Goal: Task Accomplishment & Management: Manage account settings

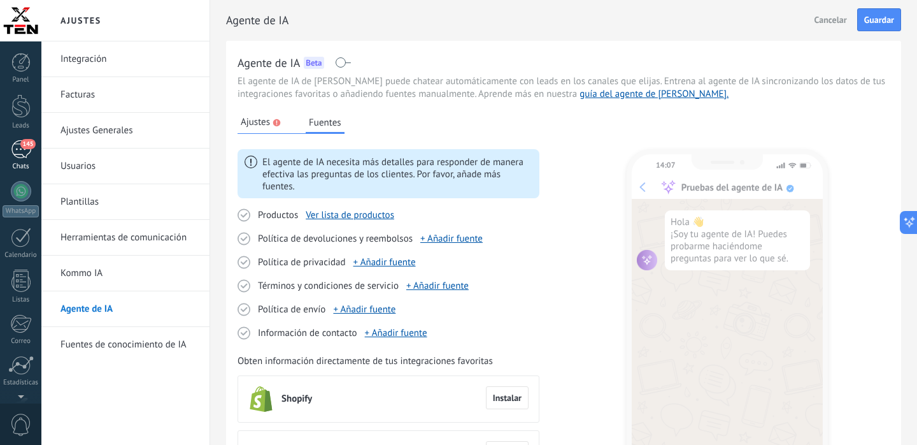
click at [18, 147] on div "Panel Leads 145 Chats WhatsApp Clientes" at bounding box center [20, 271] width 41 height 436
click at [18, 147] on div at bounding box center [21, 151] width 20 height 20
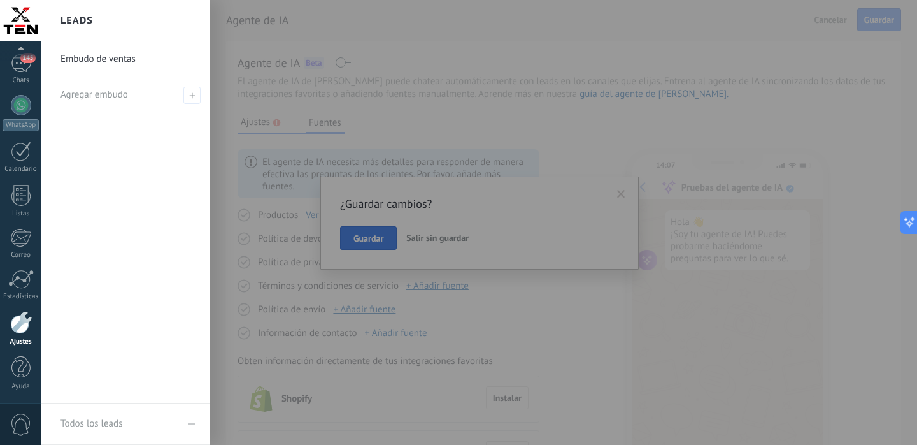
click at [370, 241] on div at bounding box center [499, 222] width 917 height 445
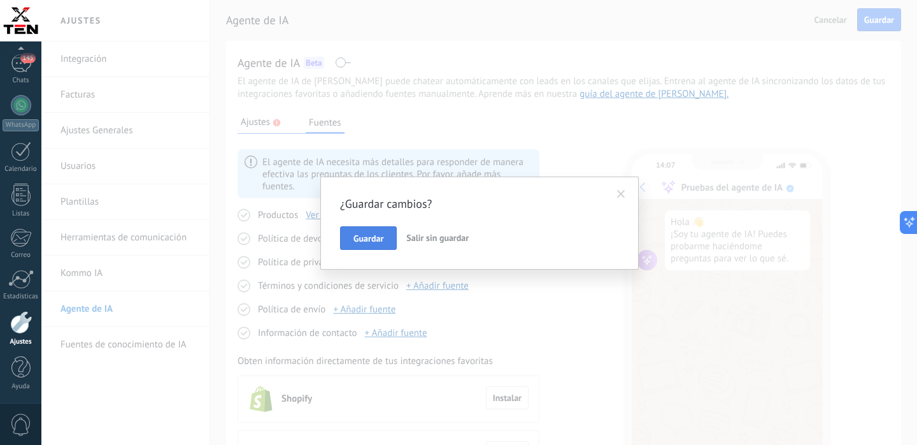
click at [370, 241] on span "Guardar" at bounding box center [369, 238] width 30 height 9
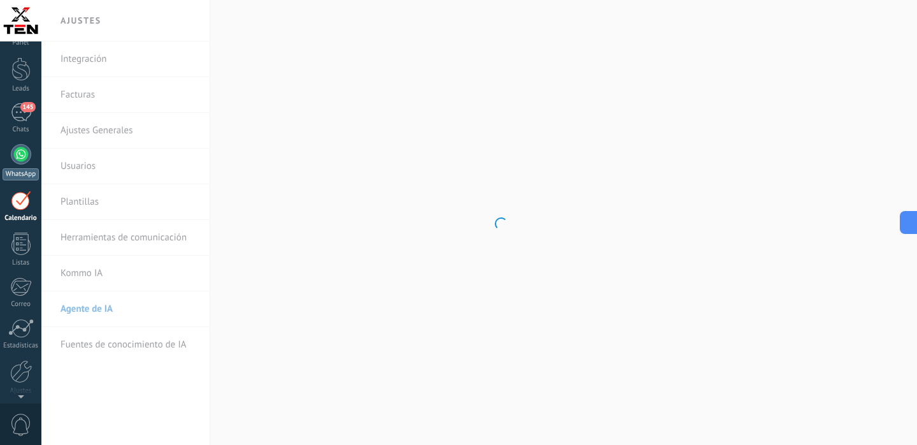
click at [18, 150] on div at bounding box center [21, 154] width 20 height 20
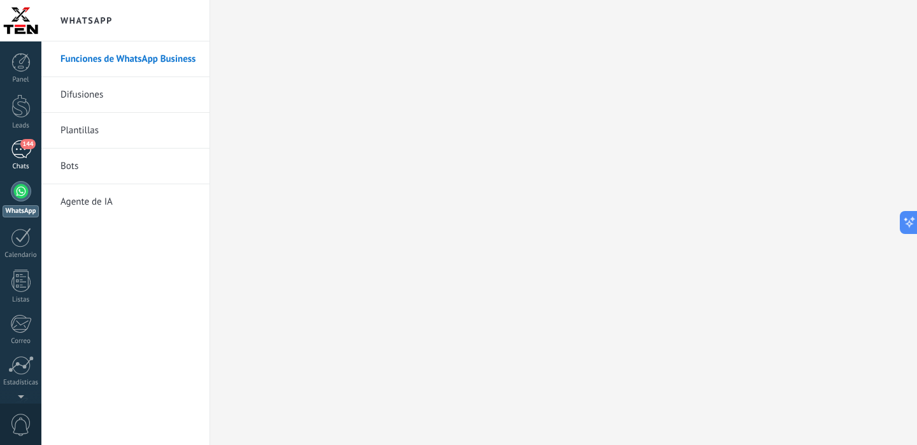
click at [22, 151] on div "144" at bounding box center [21, 149] width 20 height 18
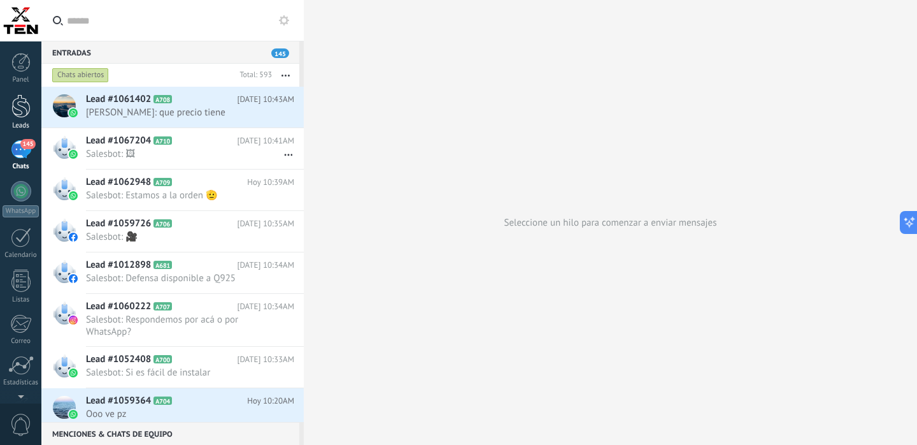
click at [25, 118] on div at bounding box center [20, 106] width 19 height 24
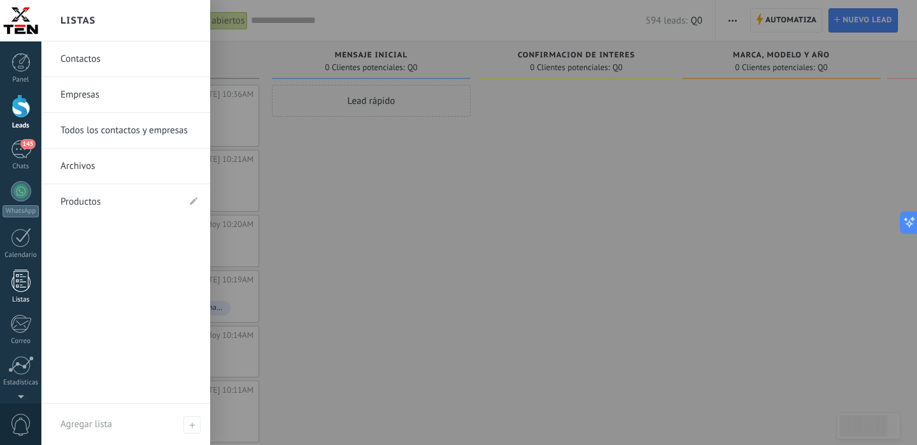
scroll to position [87, 0]
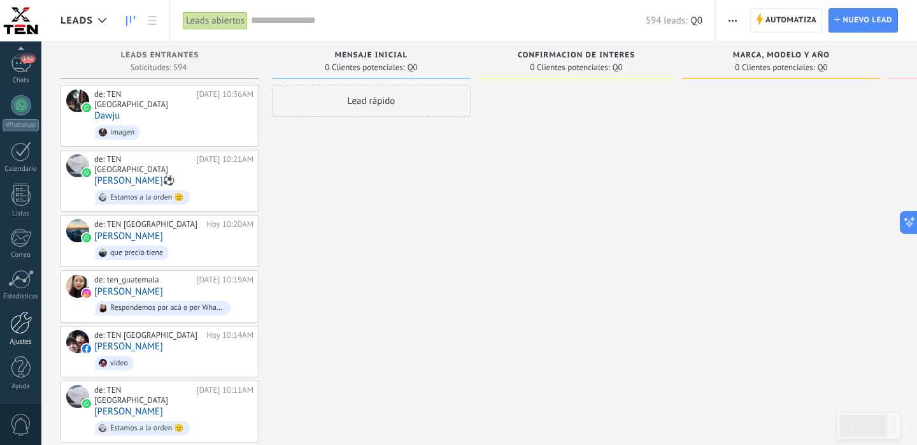
click at [20, 325] on div at bounding box center [21, 322] width 22 height 23
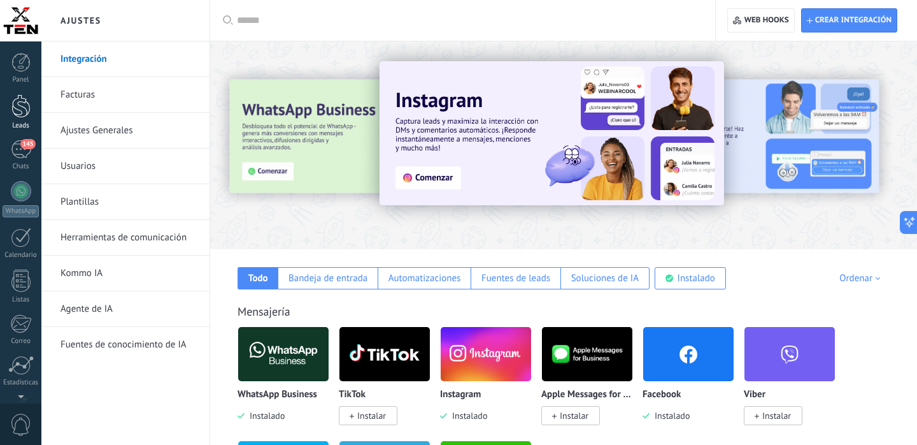
click at [23, 108] on div at bounding box center [20, 106] width 19 height 24
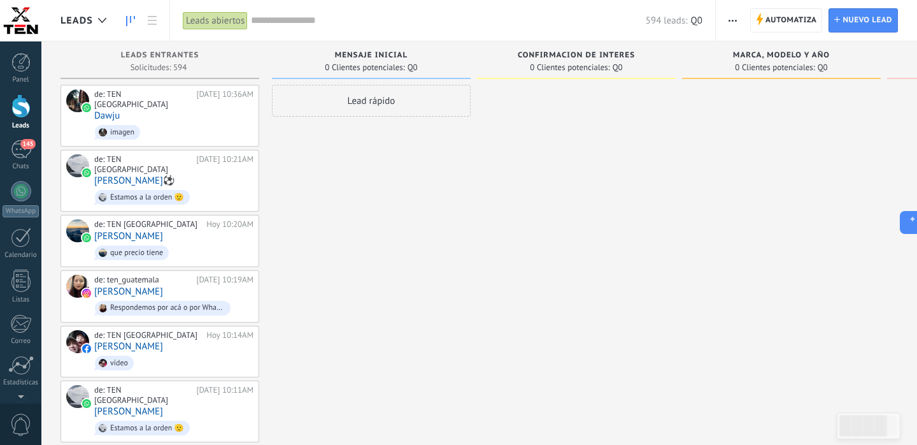
click at [737, 24] on span "button" at bounding box center [733, 20] width 8 height 24
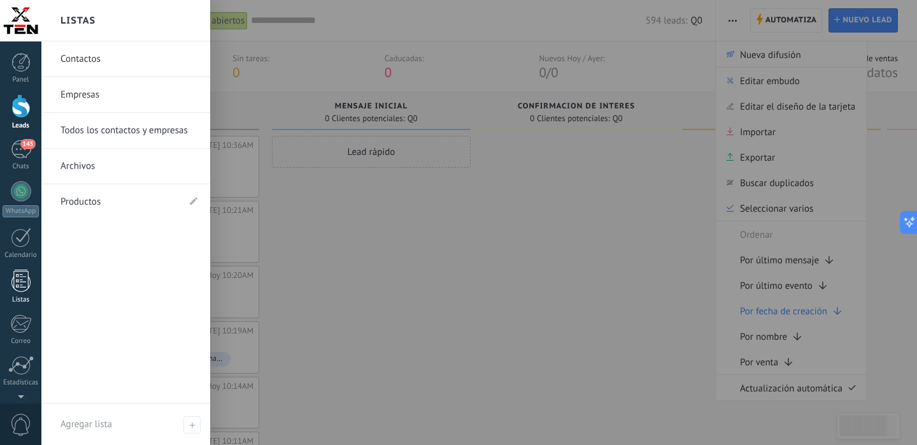
scroll to position [87, 0]
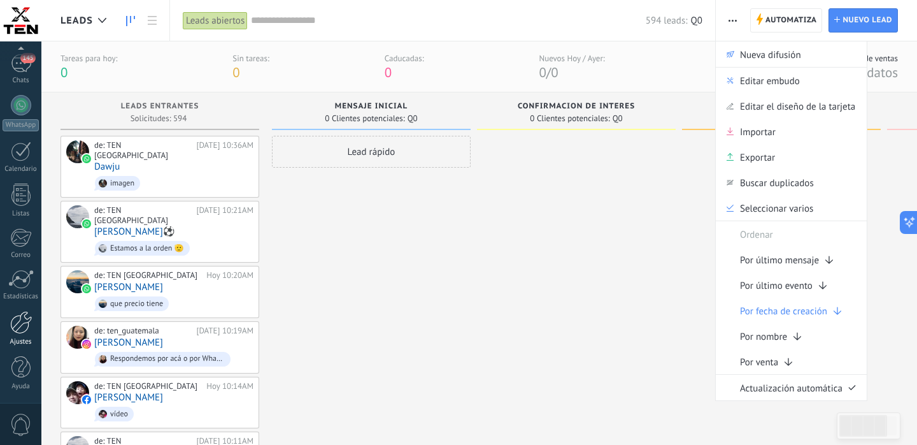
click at [18, 330] on div at bounding box center [21, 322] width 22 height 23
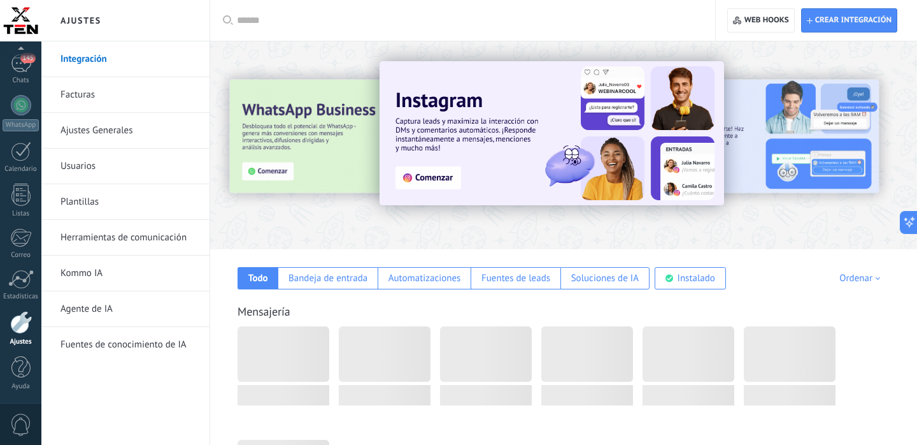
scroll to position [87, 0]
click at [111, 126] on link "Ajustes Generales" at bounding box center [129, 131] width 136 height 36
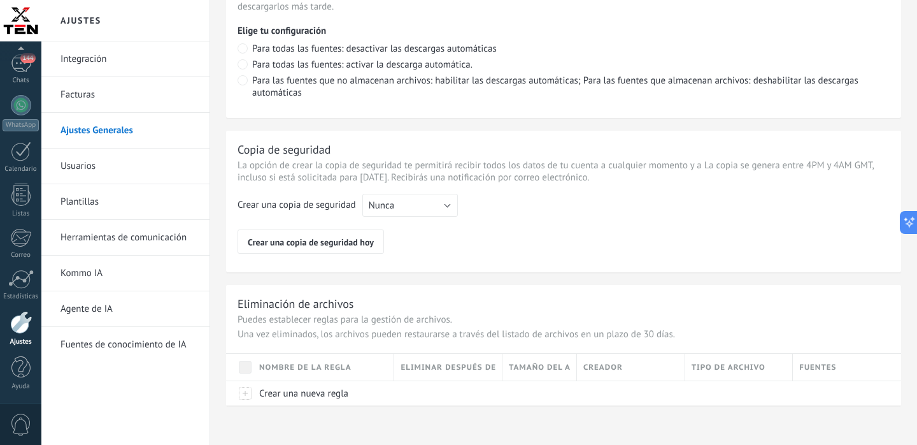
scroll to position [1001, 0]
click at [77, 166] on link "Usuarios" at bounding box center [129, 166] width 136 height 36
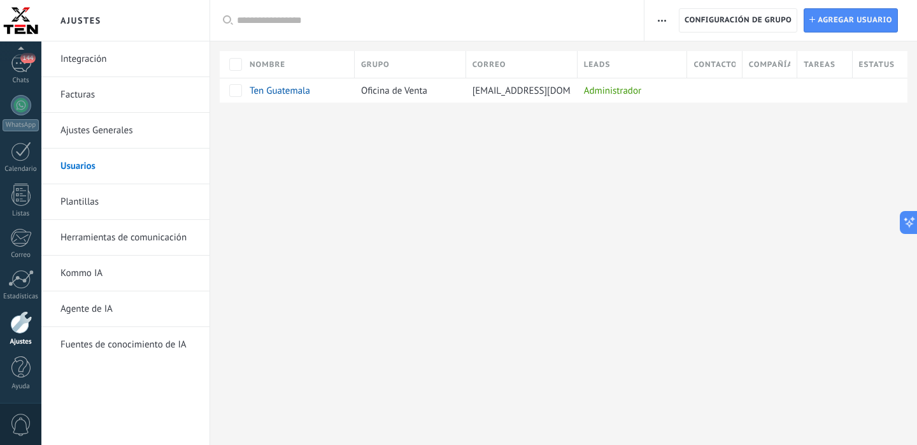
scroll to position [87, 0]
click at [93, 134] on link "Ajustes Generales" at bounding box center [129, 131] width 136 height 36
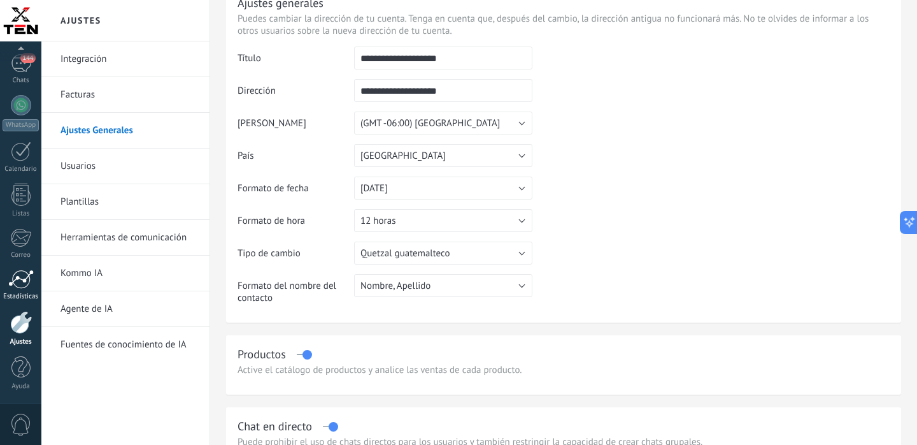
scroll to position [58, 0]
click at [21, 319] on div at bounding box center [21, 322] width 22 height 23
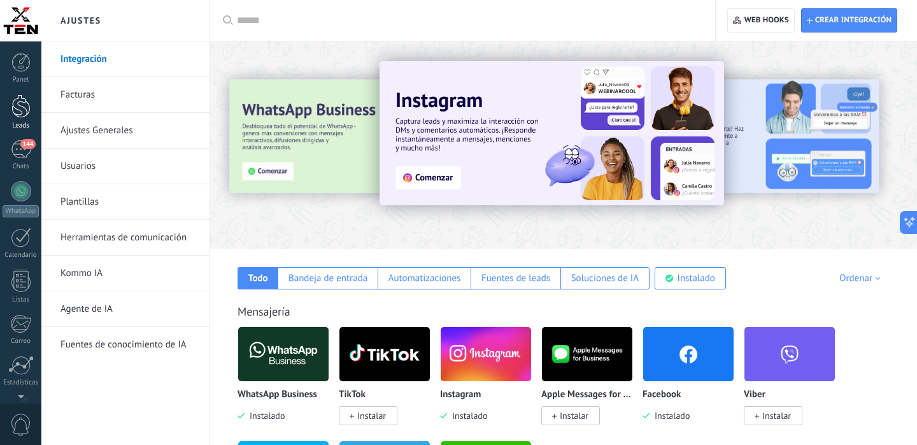
click at [22, 108] on div at bounding box center [20, 106] width 19 height 24
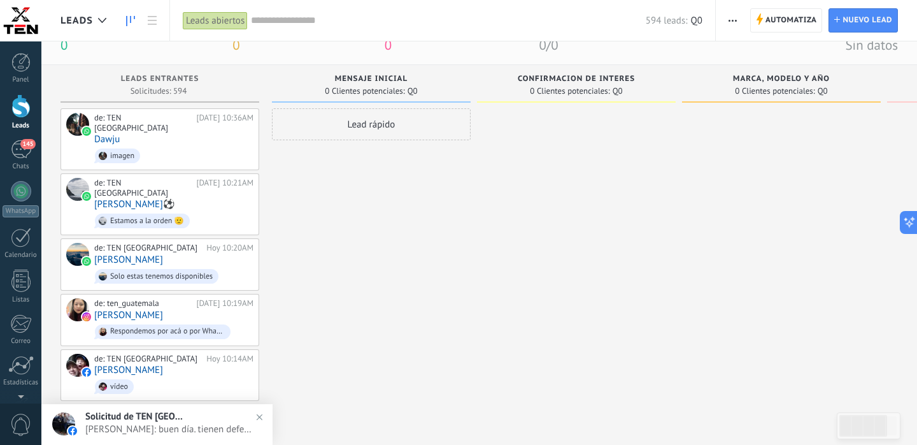
scroll to position [27, 0]
click at [900, 222] on icon at bounding box center [904, 222] width 13 height 13
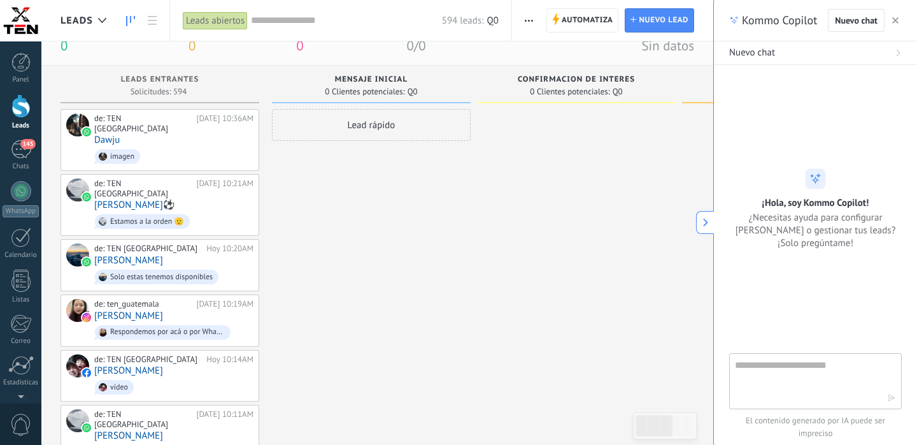
click at [777, 382] on textarea at bounding box center [806, 380] width 143 height 46
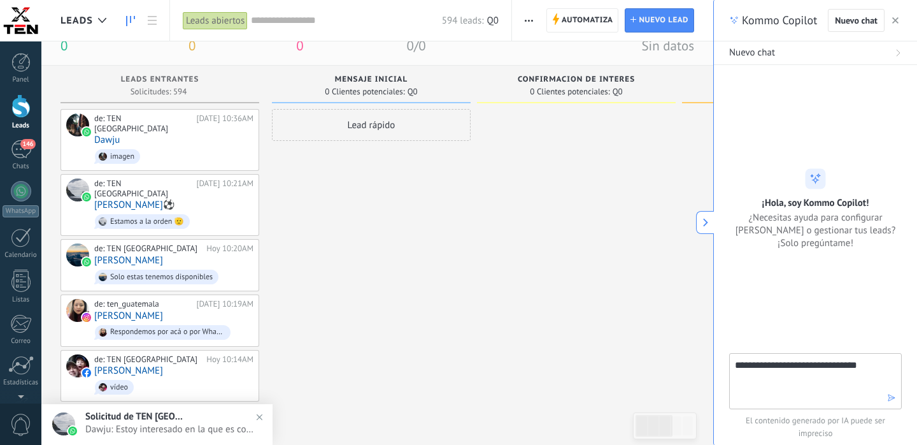
type textarea "**********"
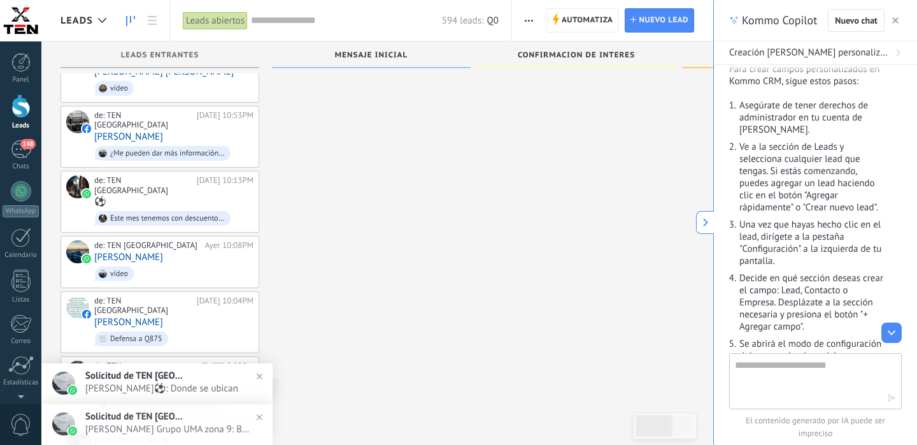
scroll to position [2605, 0]
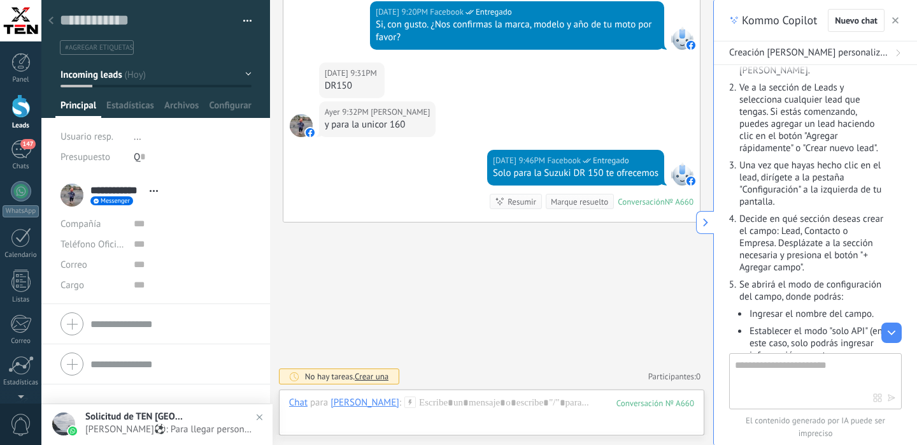
scroll to position [165, 0]
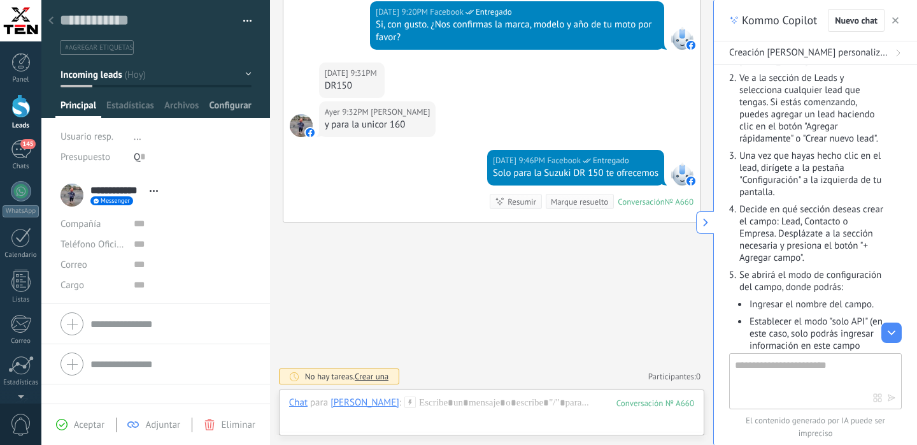
click at [231, 106] on span "Configurar" at bounding box center [230, 108] width 42 height 18
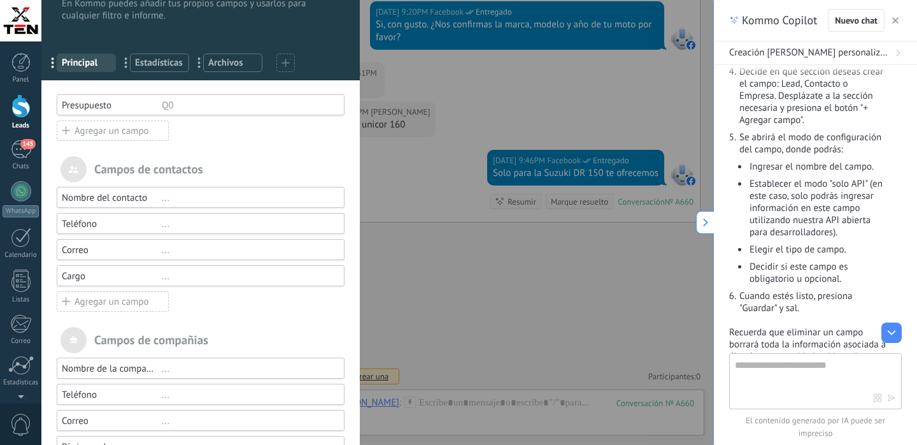
scroll to position [42, 0]
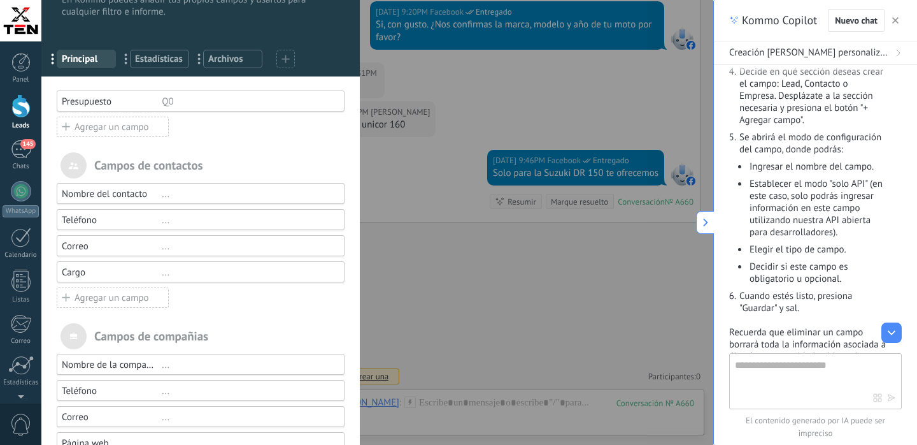
click at [167, 276] on div "..." at bounding box center [247, 272] width 171 height 12
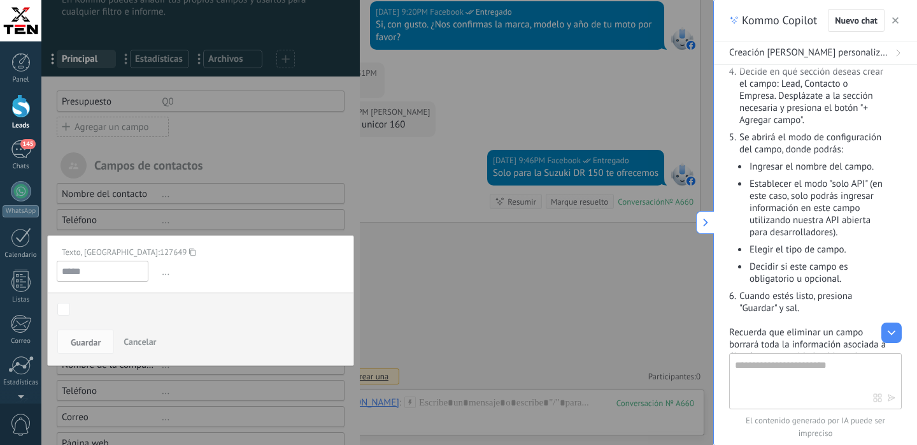
click at [143, 342] on span "Cancelar" at bounding box center [140, 341] width 32 height 11
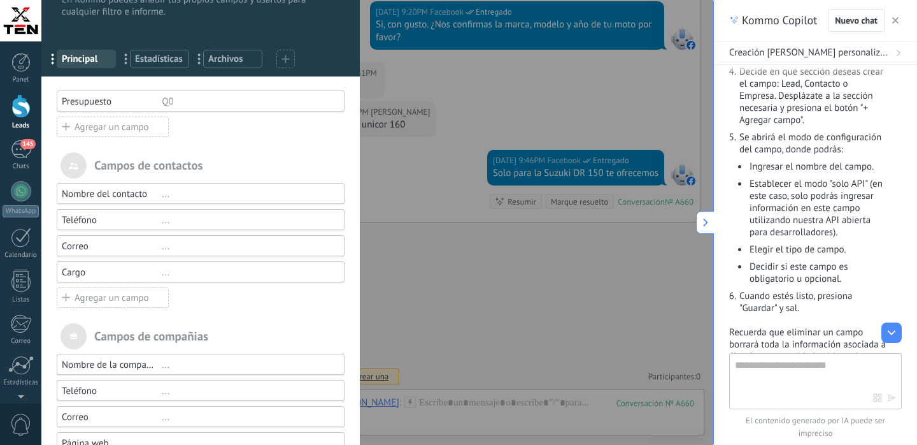
click at [111, 297] on div "Agregar un campo" at bounding box center [113, 297] width 112 height 20
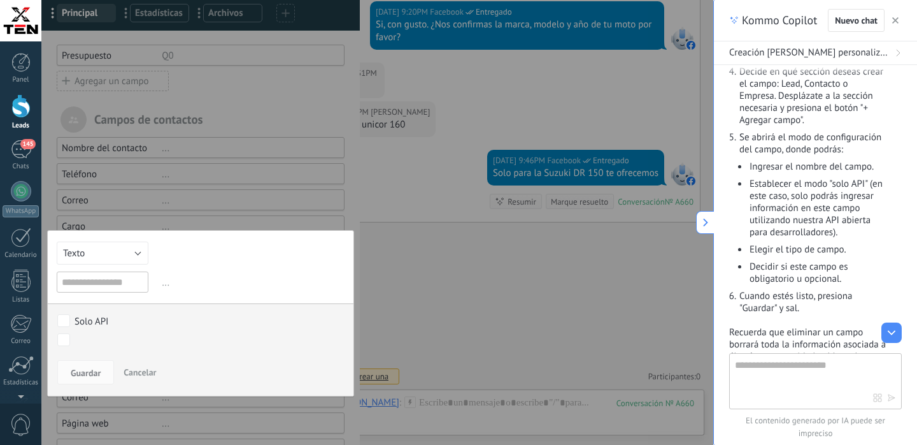
scroll to position [92, 0]
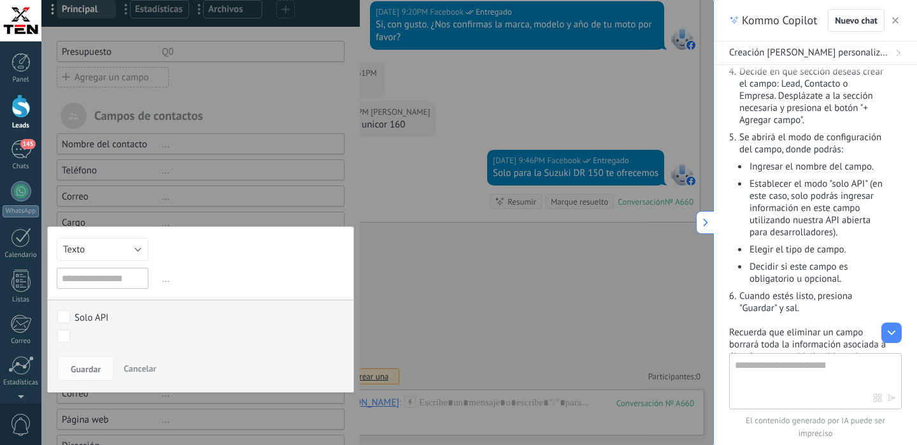
click at [106, 284] on input "text" at bounding box center [103, 278] width 92 height 21
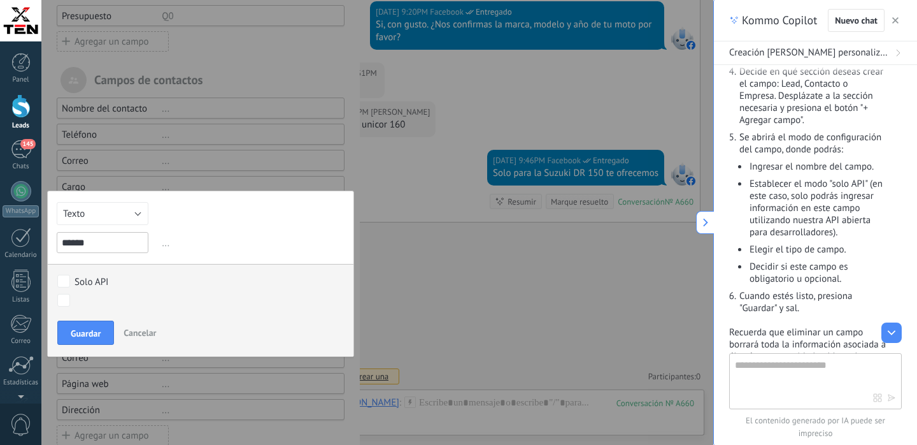
scroll to position [135, 0]
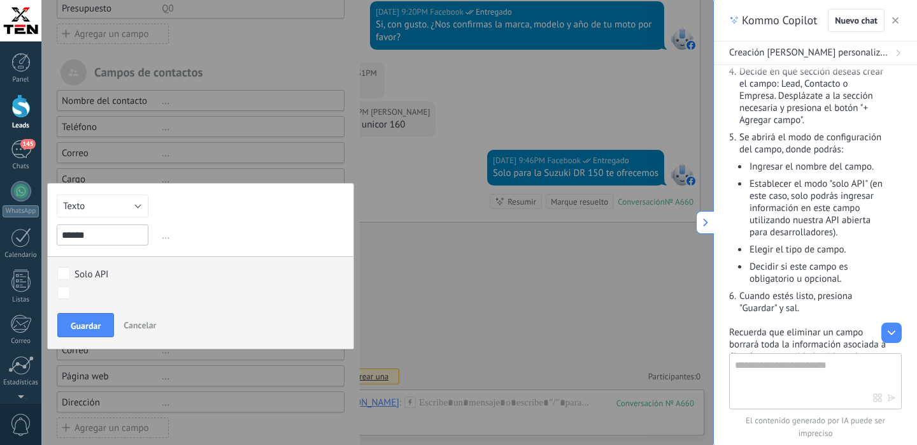
type input "******"
click at [135, 204] on button "Texto" at bounding box center [103, 205] width 92 height 23
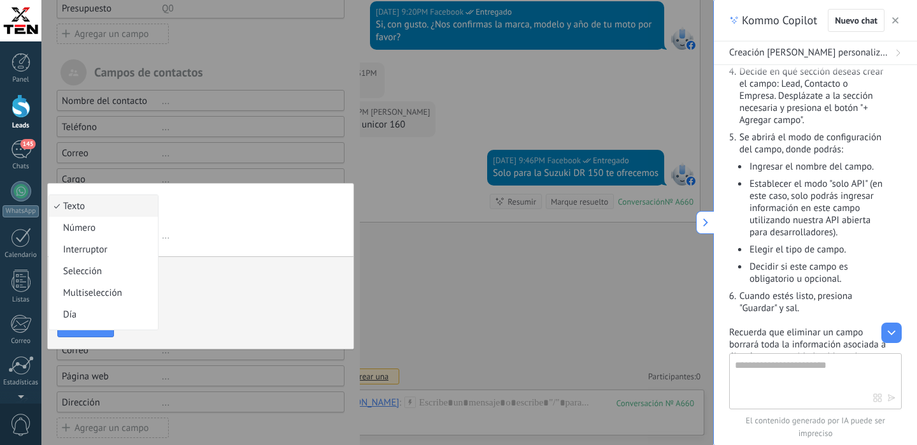
click at [135, 204] on span "Texto" at bounding box center [101, 206] width 105 height 12
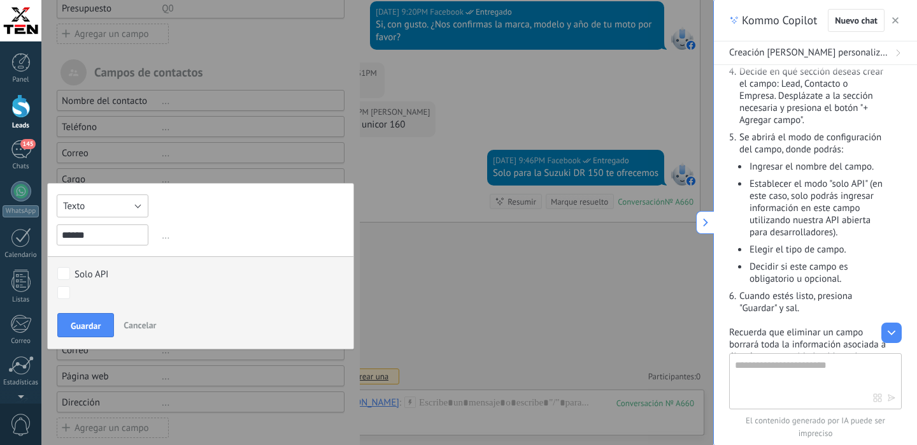
click at [135, 204] on button "Texto" at bounding box center [103, 205] width 92 height 23
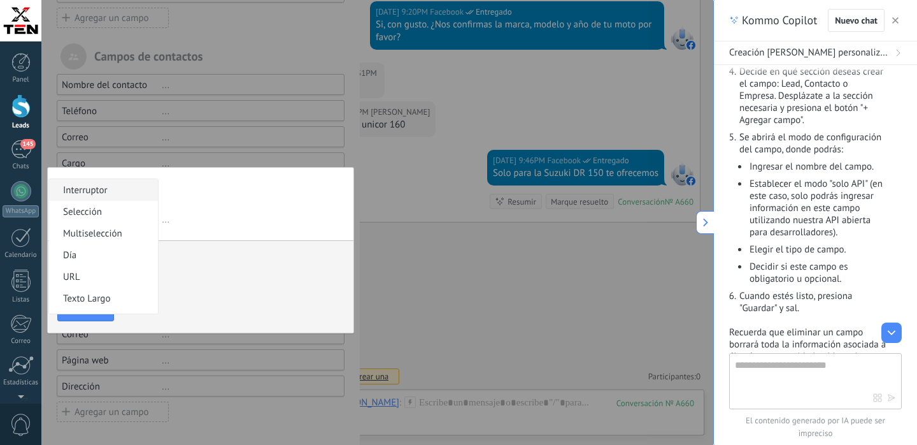
scroll to position [0, 0]
click at [209, 192] on div "Texto Número Interruptor Selección Multiselección Día URL Texto Largo Interrupt…" at bounding box center [200, 250] width 307 height 166
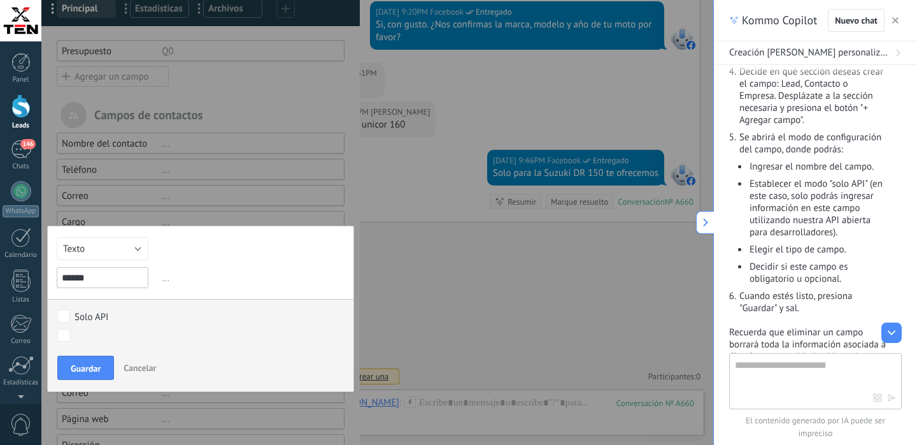
scroll to position [97, 0]
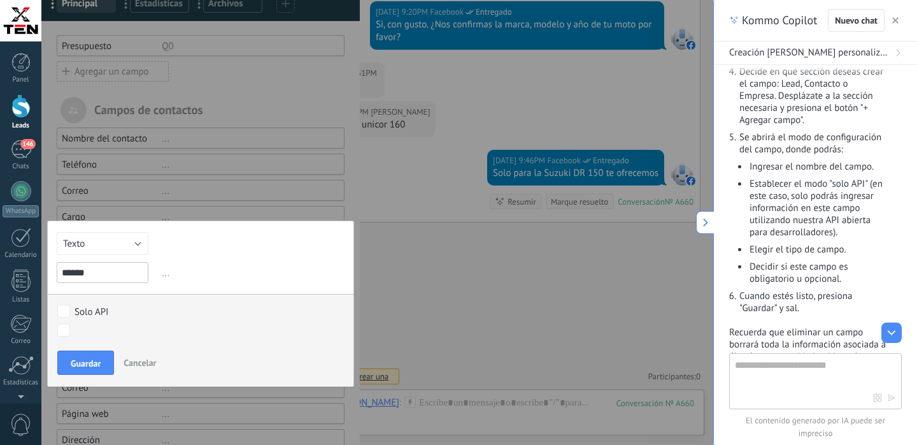
click at [165, 277] on span "..." at bounding box center [251, 272] width 185 height 21
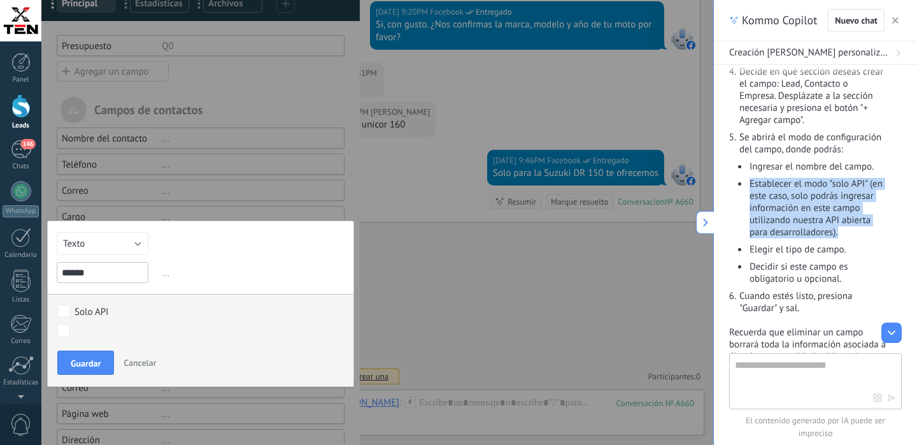
drag, startPoint x: 843, startPoint y: 252, endPoint x: 751, endPoint y: 203, distance: 103.7
click at [751, 203] on li "Establecer el modo "solo API" (en este caso, solo podrás ingresar información e…" at bounding box center [818, 208] width 138 height 61
copy li "Establecer el modo "solo API" (en este caso, solo podrás ingresar información e…"
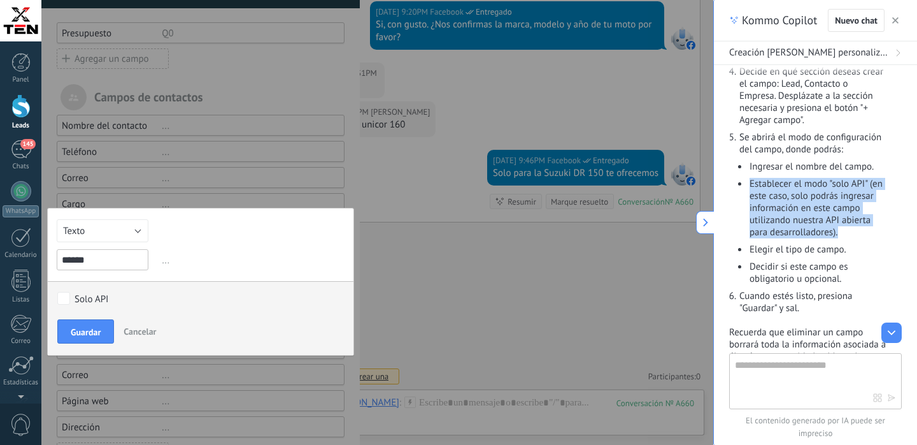
scroll to position [122, 0]
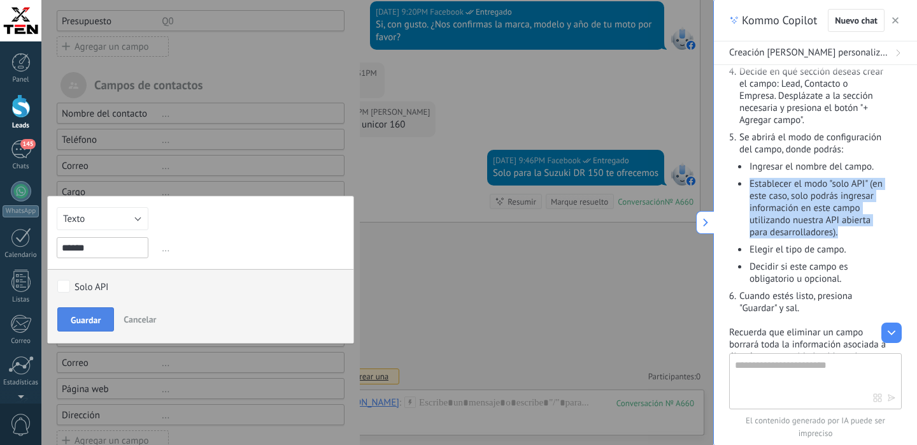
click at [97, 320] on span "Guardar" at bounding box center [86, 319] width 30 height 9
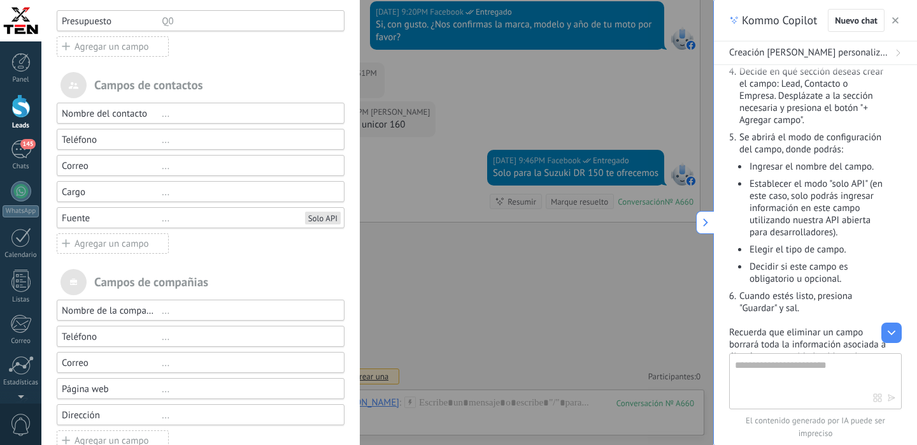
click at [109, 244] on div "Agregar un campo" at bounding box center [113, 243] width 112 height 20
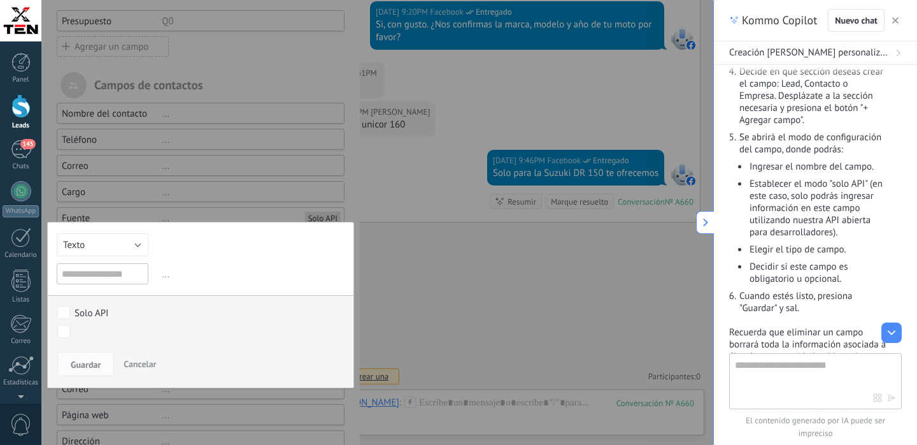
click at [88, 275] on input "text" at bounding box center [103, 273] width 92 height 21
type input "*****"
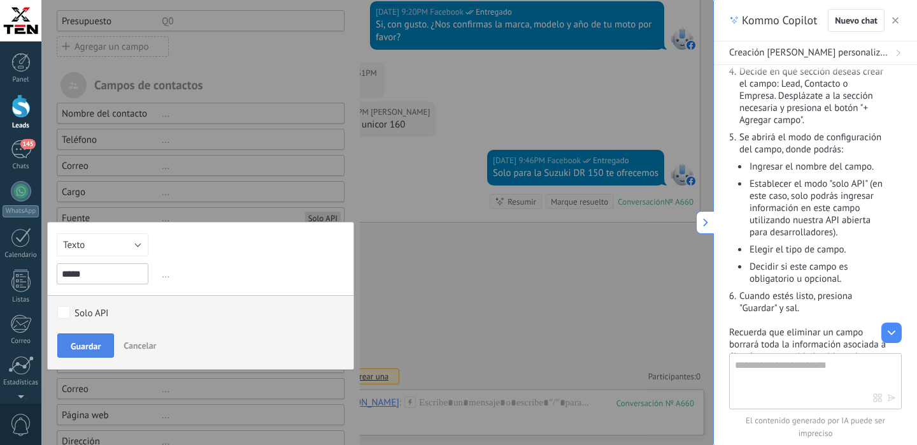
click at [92, 342] on span "Guardar" at bounding box center [86, 345] width 30 height 9
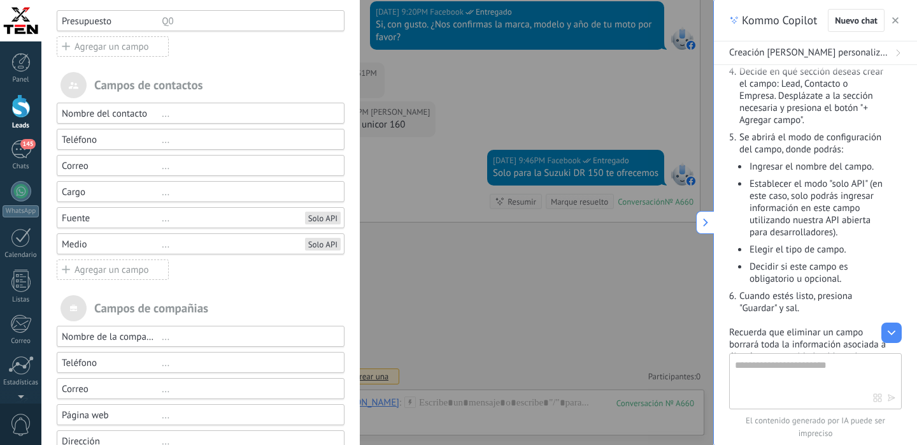
click at [140, 271] on div "Agregar un campo" at bounding box center [113, 269] width 112 height 20
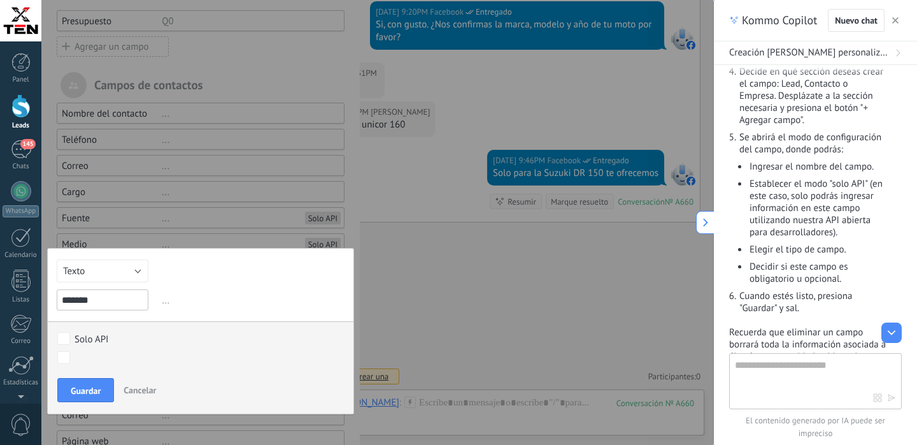
type input "*******"
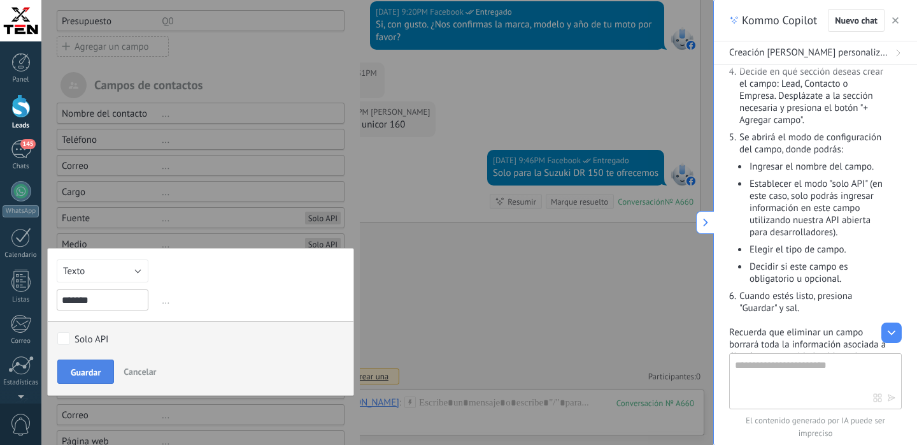
click at [83, 370] on span "Guardar" at bounding box center [86, 372] width 30 height 9
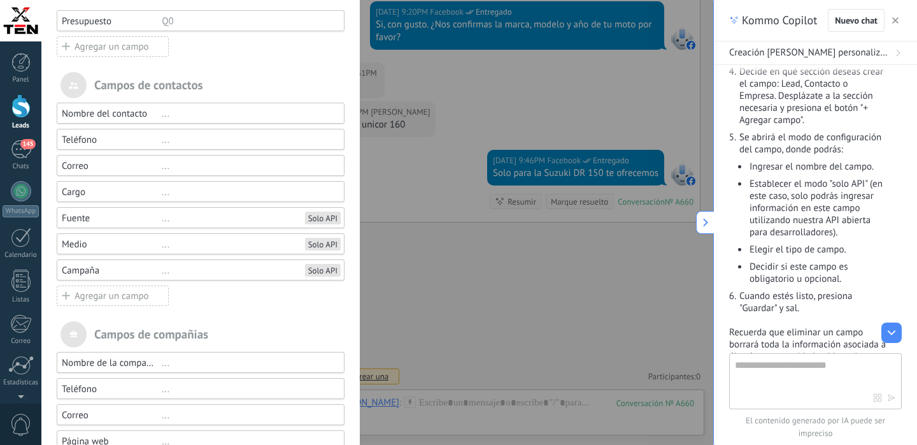
click at [127, 297] on div "Agregar un campo" at bounding box center [113, 295] width 112 height 20
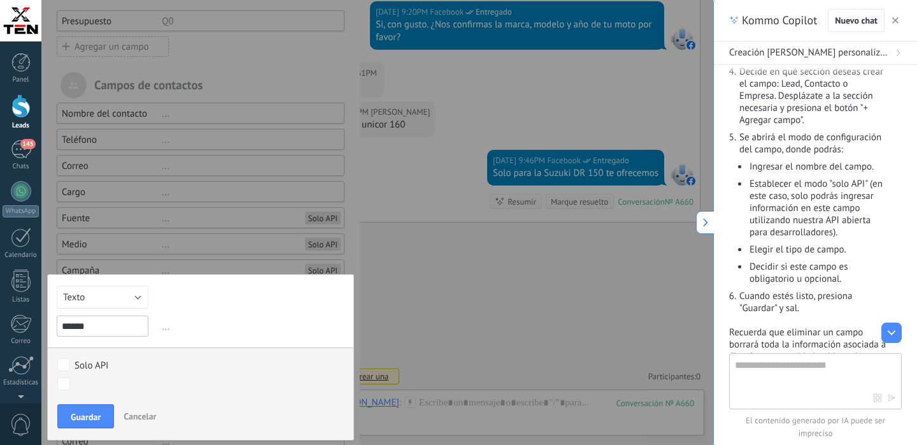
type input "******"
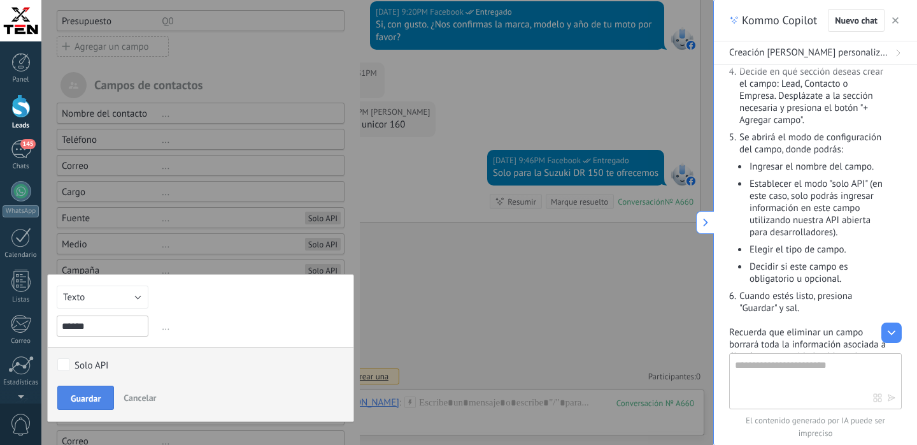
click at [87, 398] on span "Guardar" at bounding box center [86, 398] width 30 height 9
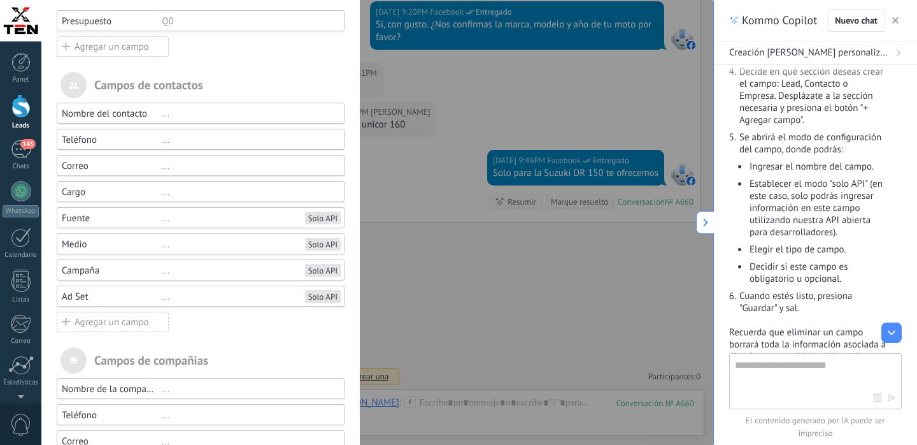
click at [93, 323] on div "Agregar un campo" at bounding box center [113, 322] width 112 height 20
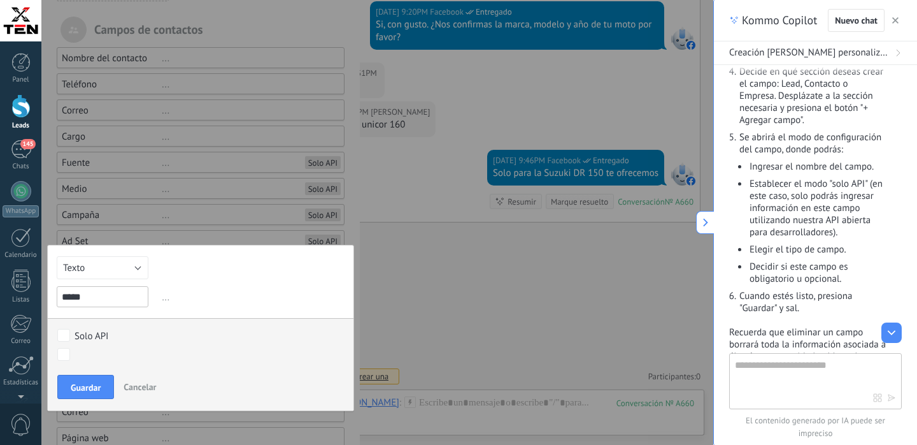
scroll to position [180, 0]
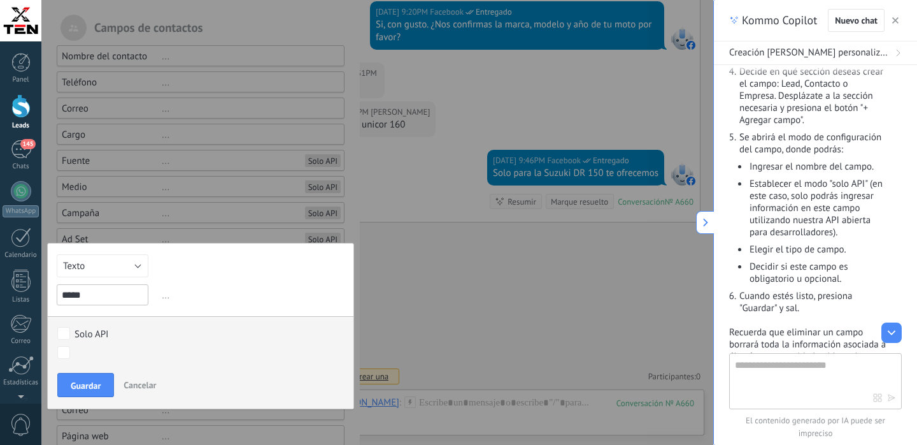
type input "*****"
click at [100, 385] on span "Guardar" at bounding box center [86, 385] width 30 height 9
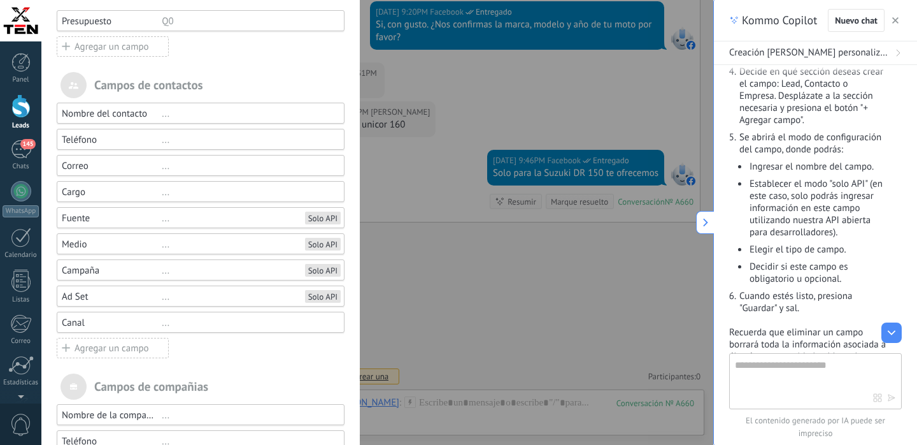
scroll to position [124, 0]
click at [308, 215] on div "Solo API" at bounding box center [324, 216] width 39 height 11
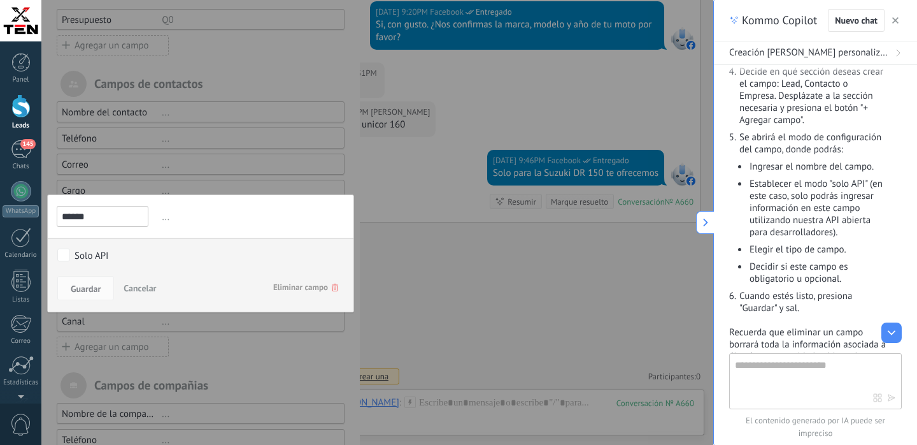
click at [218, 338] on div at bounding box center [200, 226] width 319 height 701
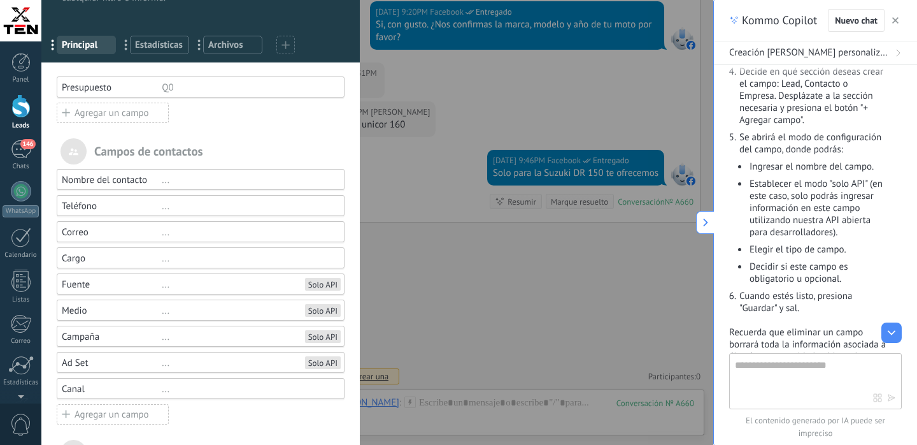
scroll to position [50, 0]
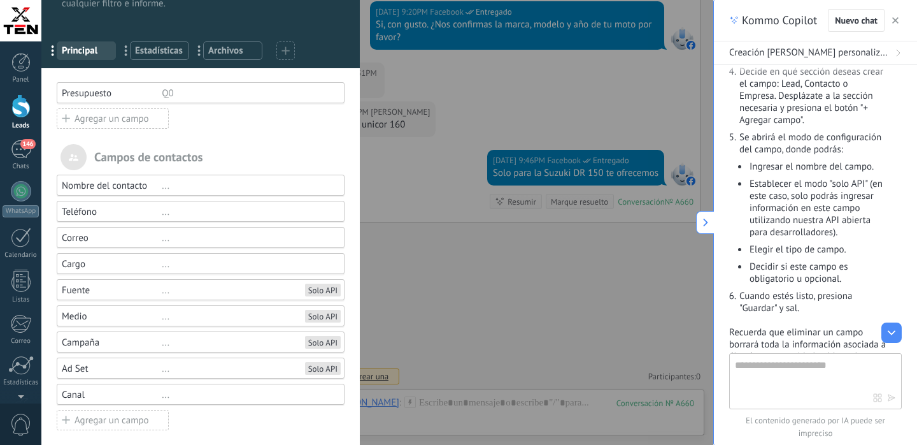
click at [301, 261] on div "..." at bounding box center [247, 264] width 171 height 12
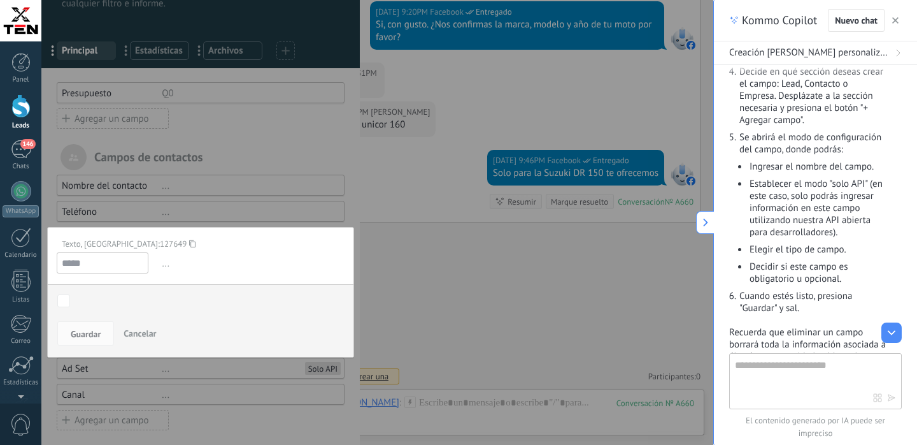
click at [134, 335] on span "Cancelar" at bounding box center [140, 332] width 32 height 11
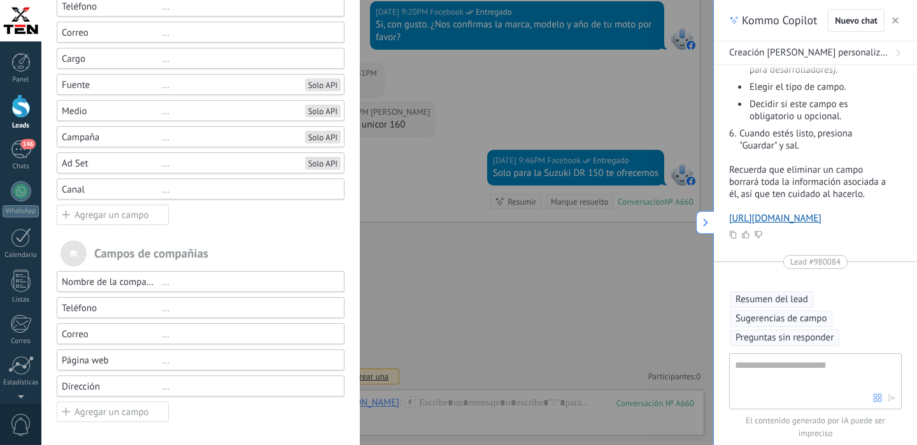
scroll to position [505, 0]
click at [898, 22] on icon "button" at bounding box center [896, 20] width 6 height 6
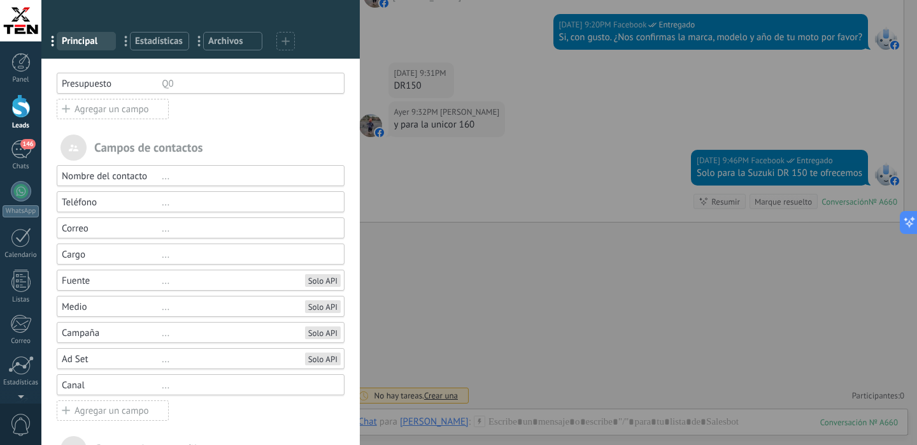
scroll to position [0, 0]
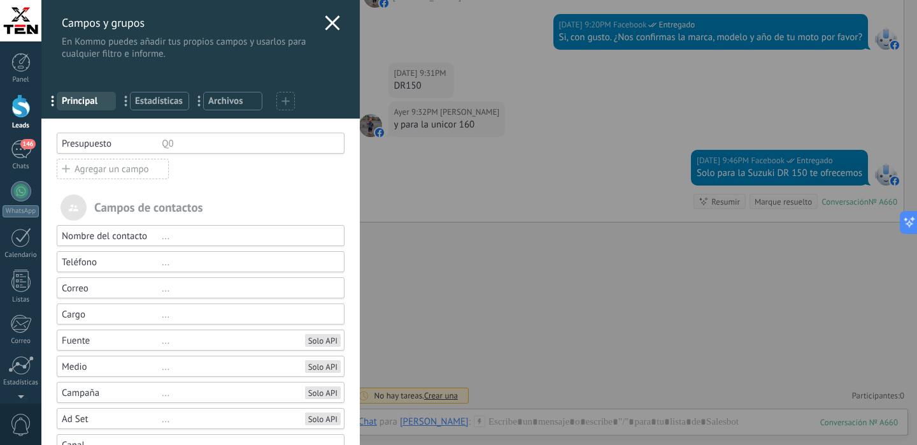
click at [215, 147] on div "Q0" at bounding box center [247, 144] width 171 height 12
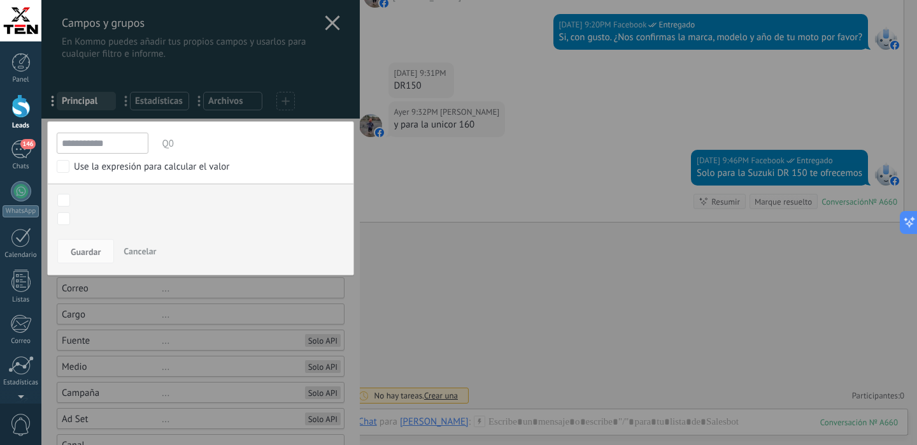
click at [68, 220] on body ".abccls-1,.abccls-2{fill-rule:evenodd}.abccls-2{fill:#fff} .abfcls-1{fill:none}…" at bounding box center [458, 222] width 917 height 445
click at [67, 222] on body ".abccls-1,.abccls-2{fill-rule:evenodd}.abccls-2{fill:#fff} .abfcls-1{fill:none}…" at bounding box center [458, 222] width 917 height 445
click at [66, 220] on body ".abccls-1,.abccls-2{fill-rule:evenodd}.abccls-2{fill:#fff} .abfcls-1{fill:none}…" at bounding box center [458, 222] width 917 height 445
click at [65, 212] on body ".abccls-1,.abccls-2{fill-rule:evenodd}.abccls-2{fill:#fff} .abfcls-1{fill:none}…" at bounding box center [458, 222] width 917 height 445
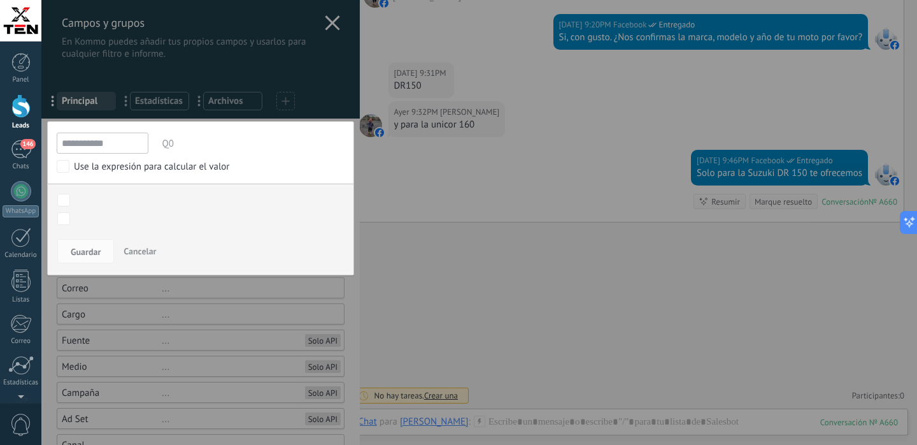
click at [150, 251] on span "Cancelar" at bounding box center [140, 250] width 32 height 11
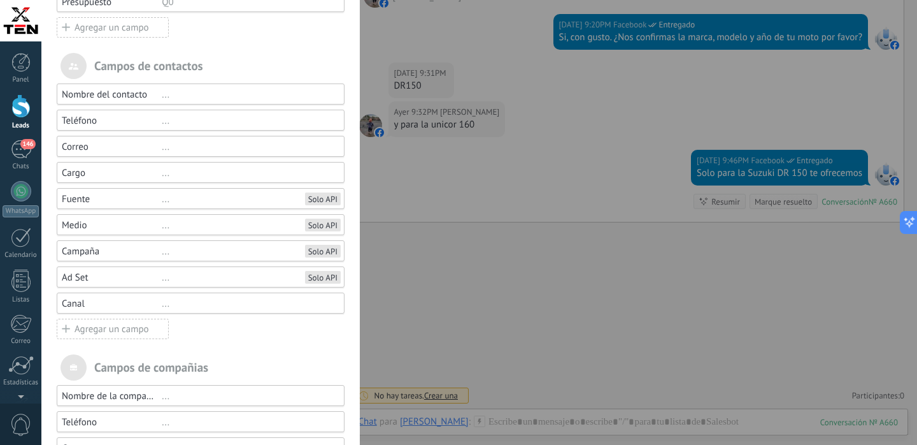
scroll to position [0, 0]
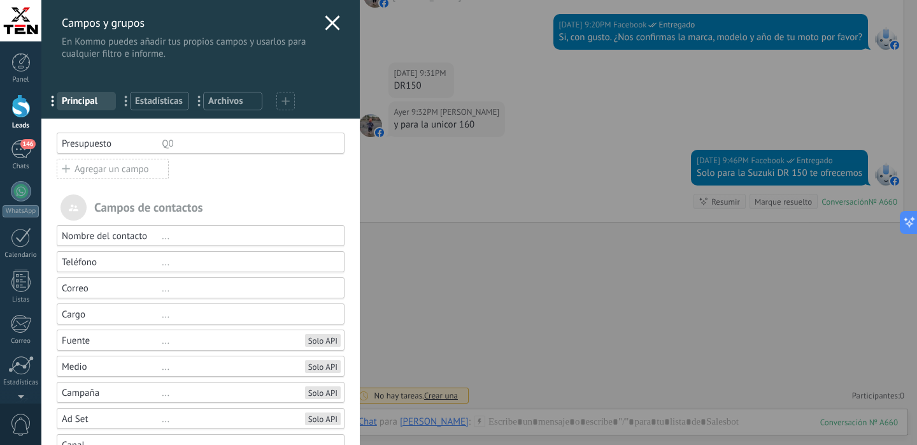
click at [165, 97] on span "Estadísticas" at bounding box center [159, 101] width 49 height 12
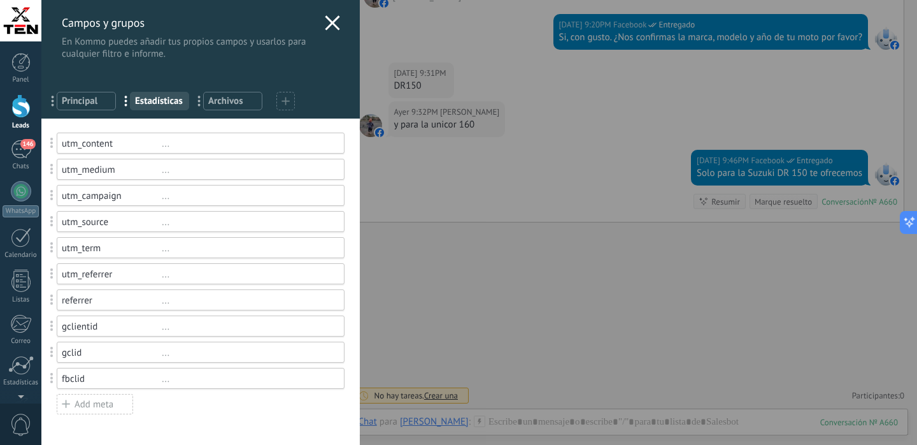
click at [88, 105] on span "Principal" at bounding box center [86, 101] width 49 height 12
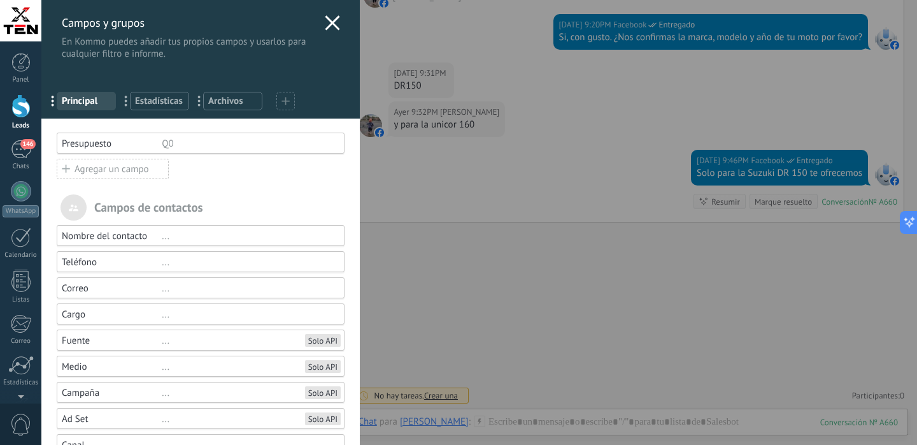
click at [234, 105] on span "Archivos" at bounding box center [232, 101] width 49 height 12
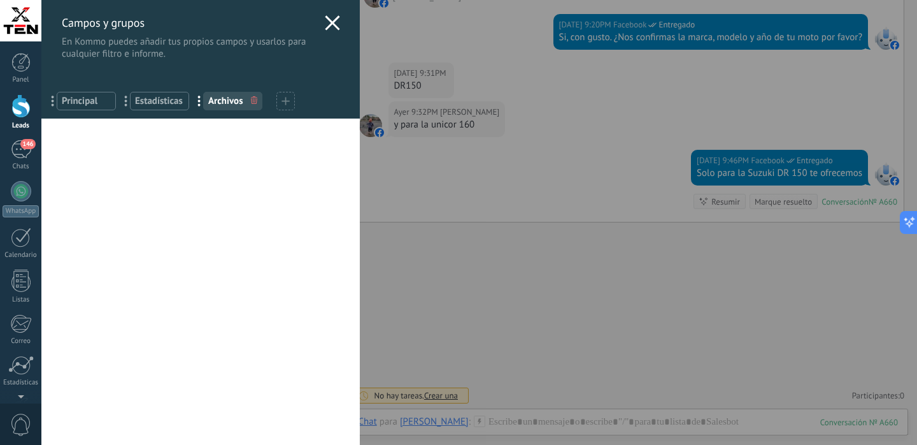
click at [151, 99] on span "Estadísticas" at bounding box center [159, 101] width 49 height 12
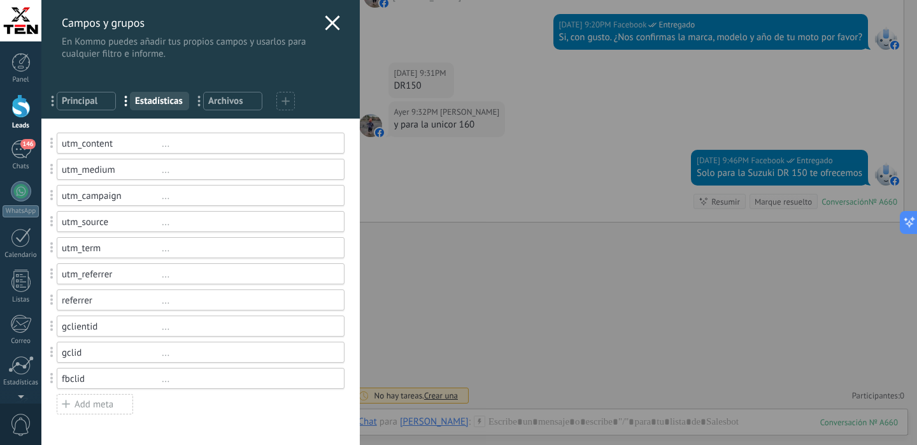
click at [210, 142] on div "..." at bounding box center [247, 144] width 171 height 12
click at [96, 106] on span "Principal" at bounding box center [86, 101] width 49 height 12
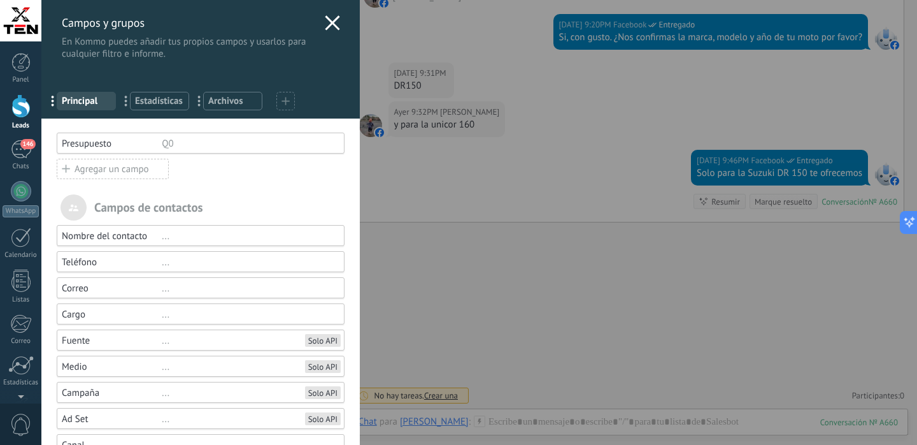
click at [339, 25] on icon at bounding box center [332, 22] width 15 height 15
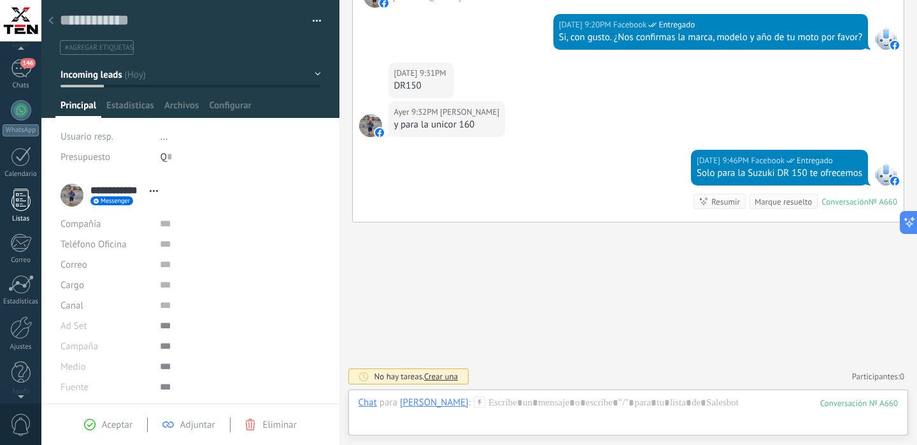
scroll to position [87, 0]
click at [22, 331] on div at bounding box center [21, 322] width 22 height 23
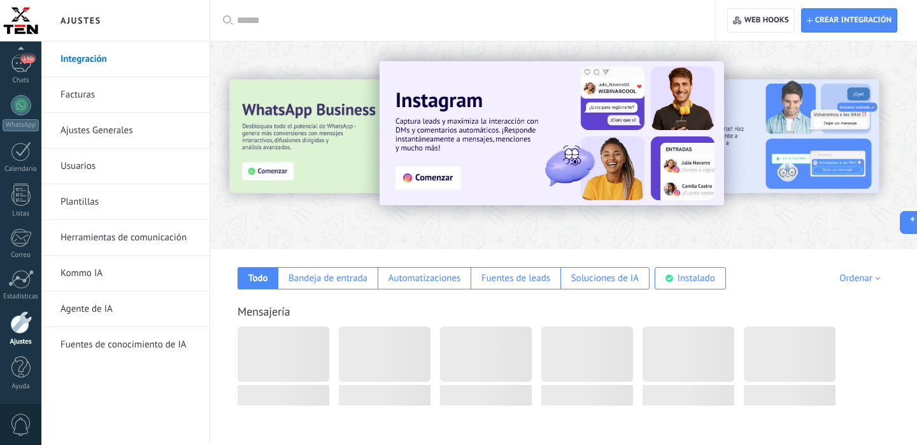
scroll to position [476, 0]
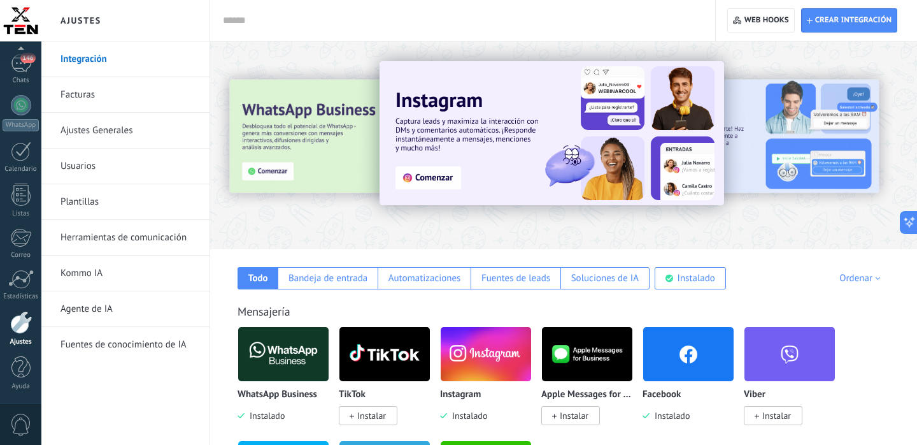
click at [99, 56] on link "Integración" at bounding box center [129, 59] width 136 height 36
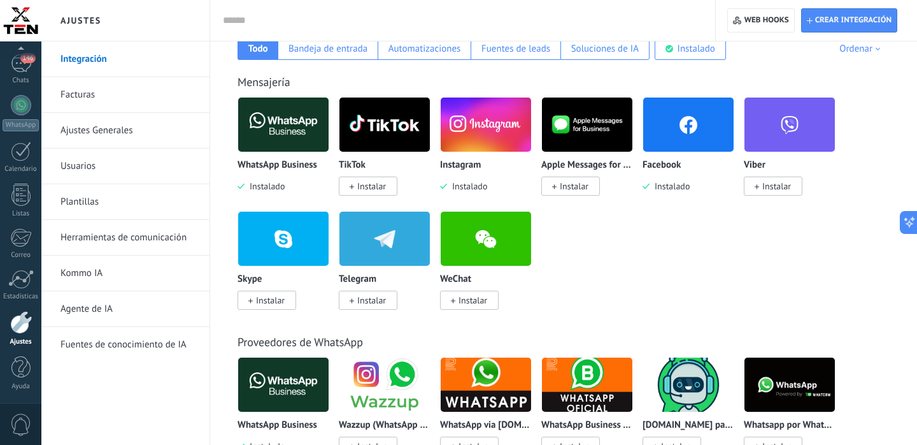
scroll to position [231, 0]
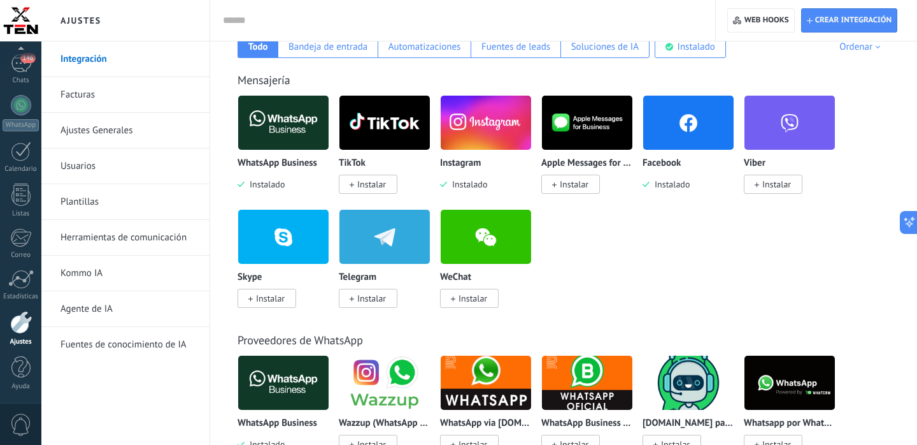
click at [683, 124] on img at bounding box center [688, 123] width 90 height 62
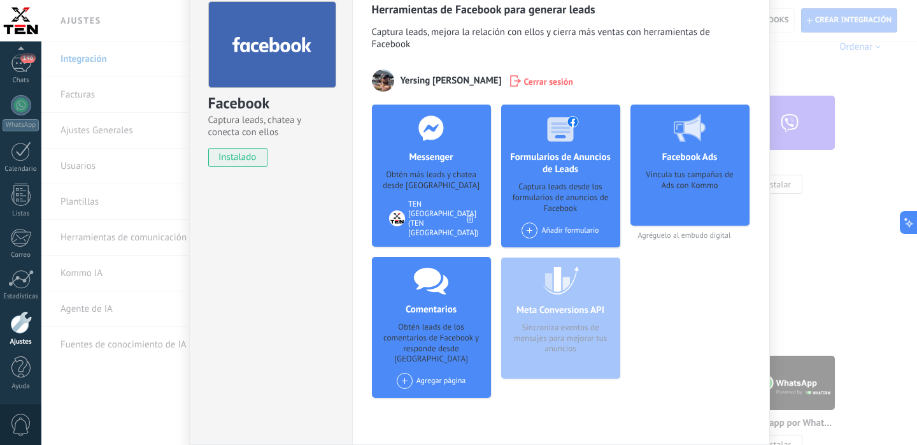
scroll to position [94, 0]
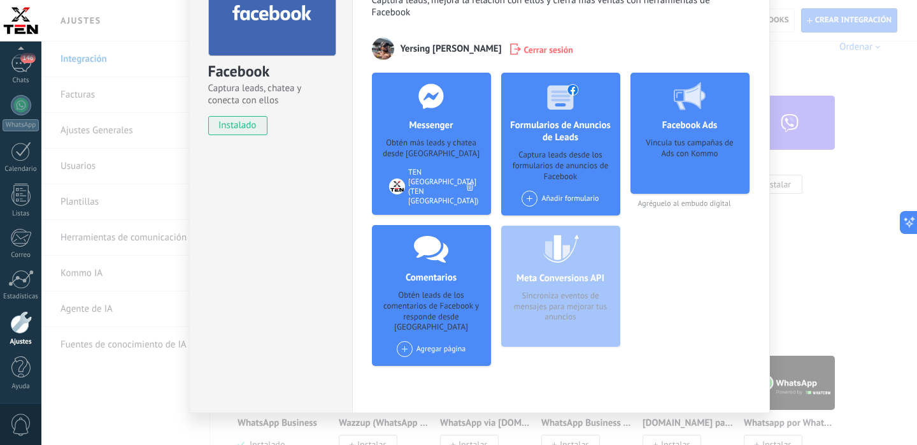
click at [691, 164] on div "Vincula tus campañas de Ads con Kommo" at bounding box center [690, 162] width 99 height 48
click at [694, 103] on use at bounding box center [690, 96] width 32 height 28
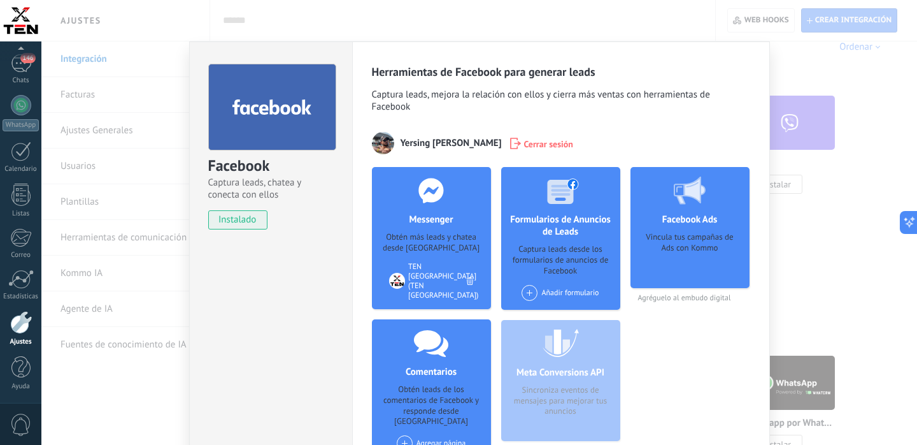
click at [799, 223] on div "Facebook Captura leads, chatea y conecta con ellos instalado Desinstalar Herram…" at bounding box center [479, 222] width 876 height 445
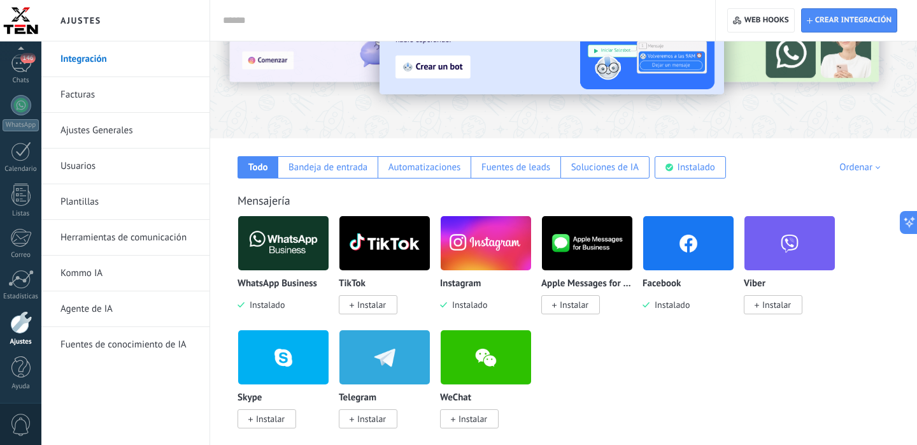
scroll to position [109, 0]
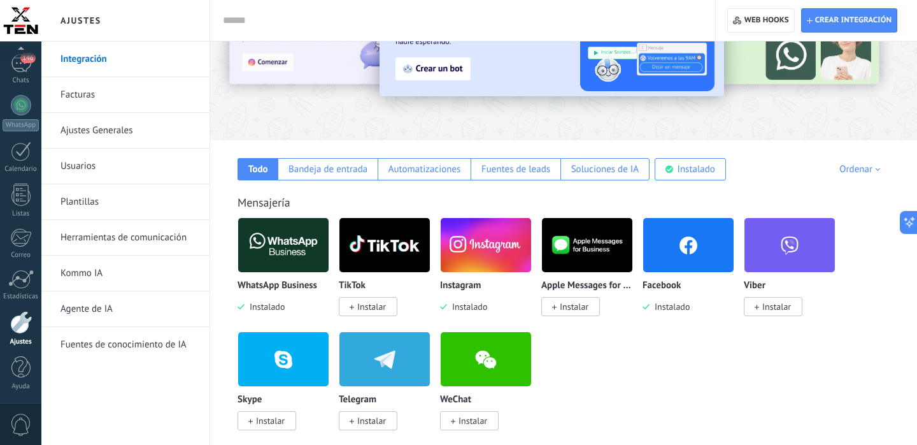
click at [287, 241] on img at bounding box center [283, 245] width 90 height 62
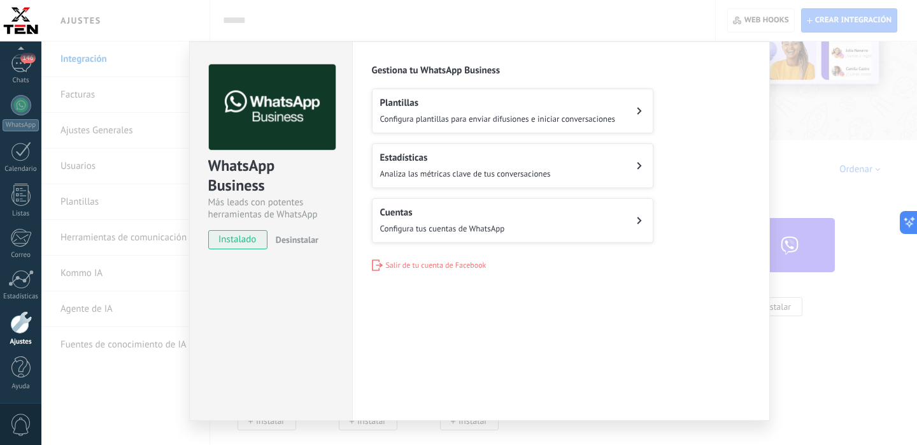
click at [500, 165] on div "Estadísticas Analiza las métricas clave de tus conversaciones" at bounding box center [465, 166] width 171 height 28
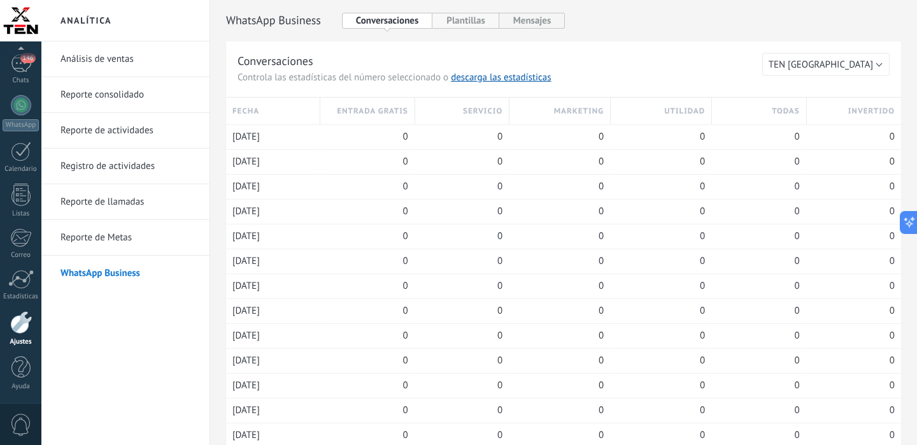
click at [463, 24] on button "Plantillas" at bounding box center [466, 21] width 66 height 16
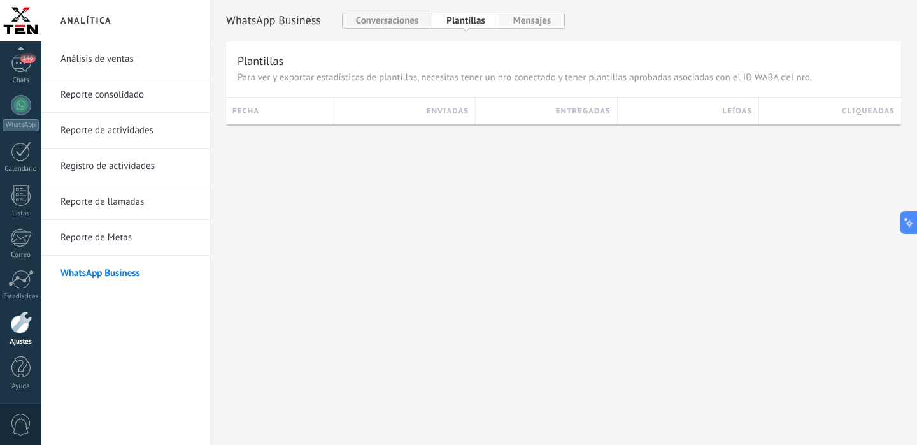
click at [518, 25] on button "Mensajes" at bounding box center [532, 21] width 66 height 16
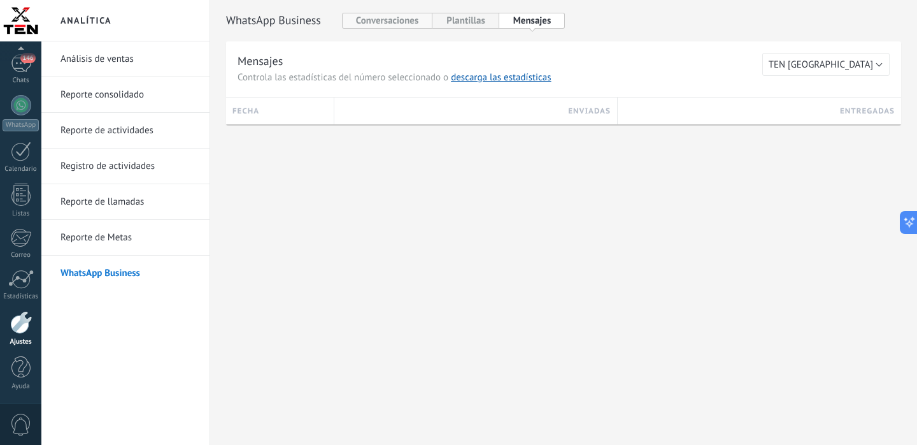
click at [385, 20] on button "Conversaciones" at bounding box center [387, 21] width 91 height 16
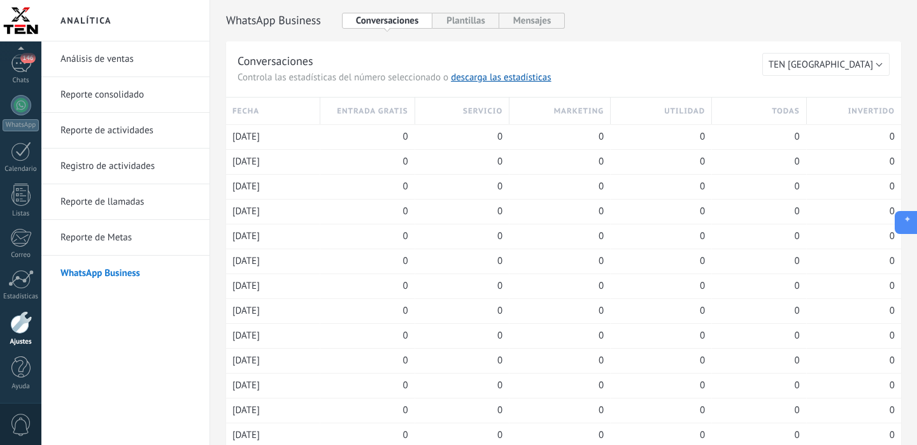
click at [903, 227] on icon at bounding box center [904, 222] width 13 height 13
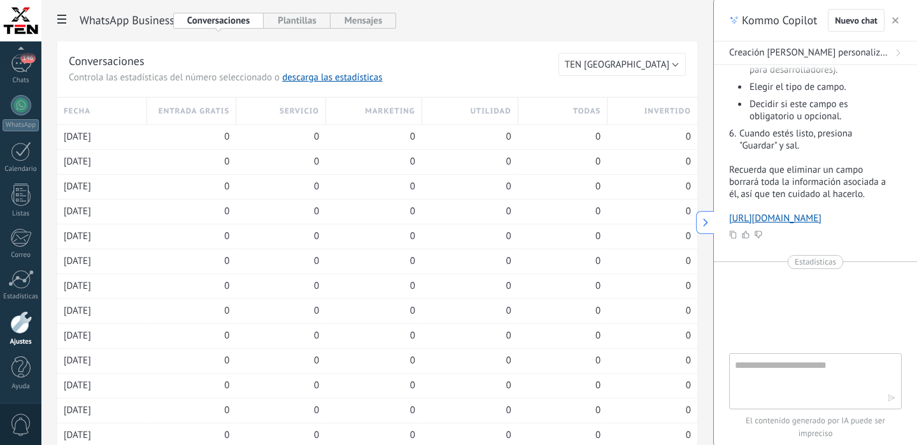
type textarea "**********"
click at [765, 380] on textarea at bounding box center [806, 380] width 143 height 46
type textarea "**********"
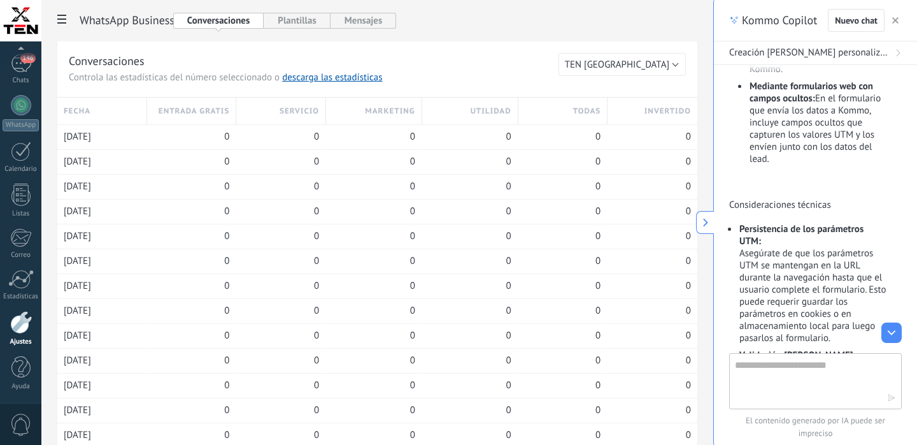
scroll to position [2617, 0]
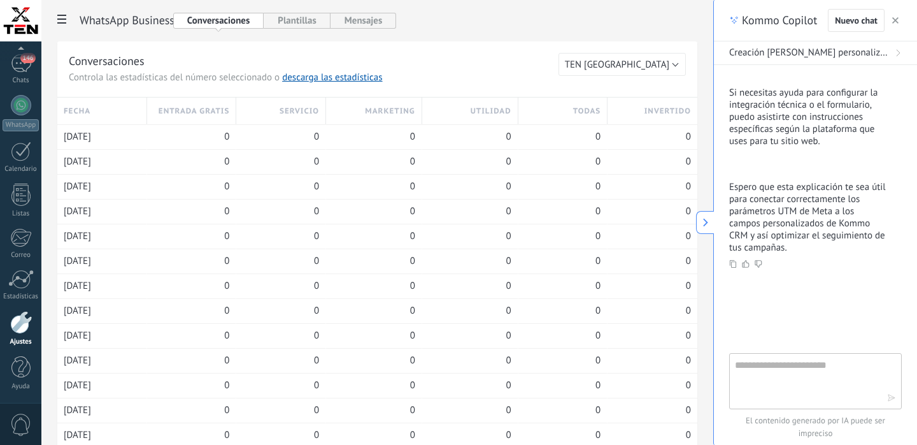
click at [822, 224] on p "Espero que esta explicación te sea útil para conectar correctamente los parámet…" at bounding box center [807, 217] width 157 height 73
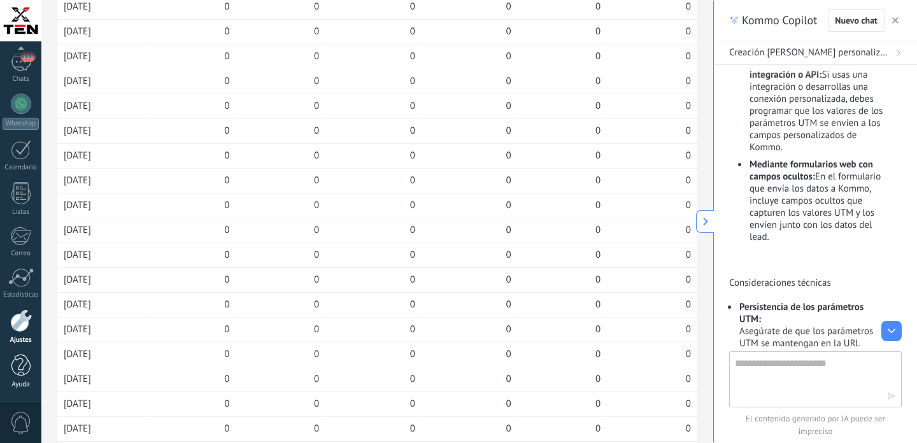
scroll to position [524, 0]
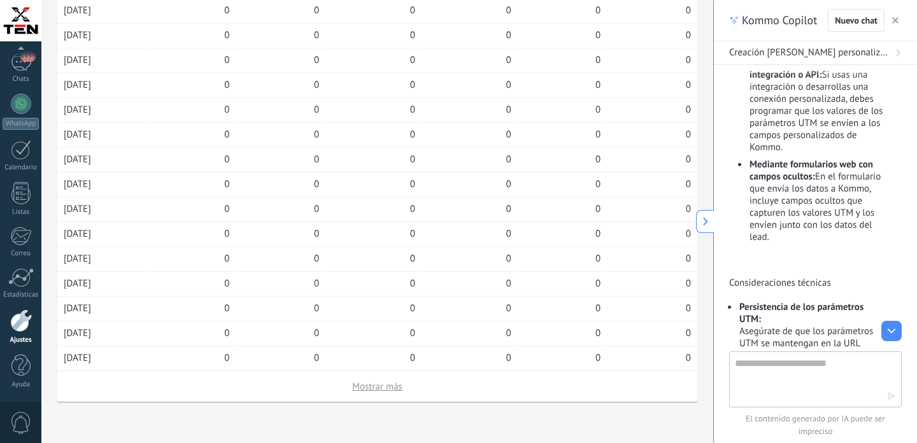
click at [21, 314] on div at bounding box center [21, 321] width 22 height 23
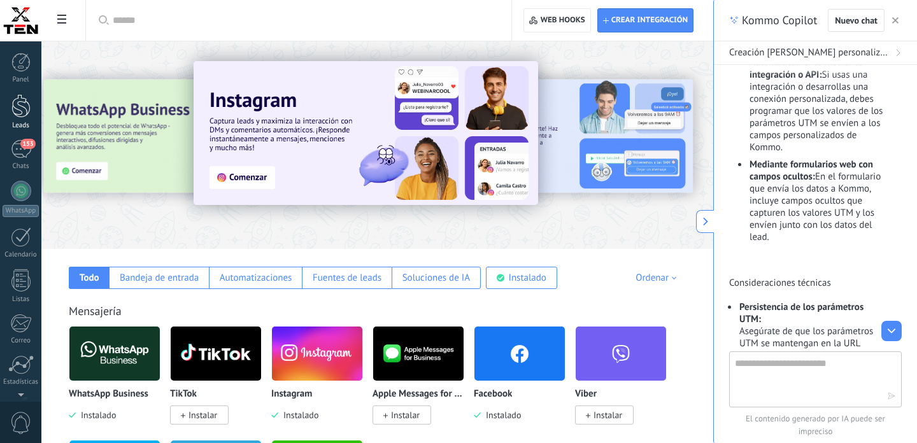
click at [23, 114] on div at bounding box center [20, 106] width 19 height 24
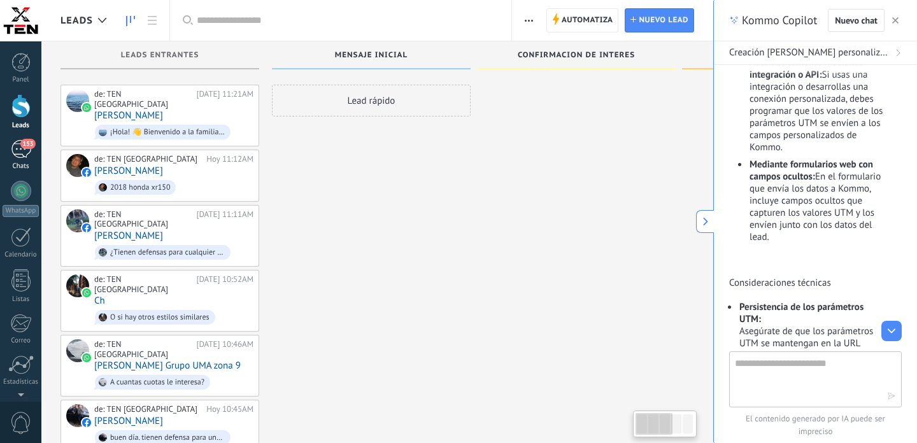
scroll to position [1764, 0]
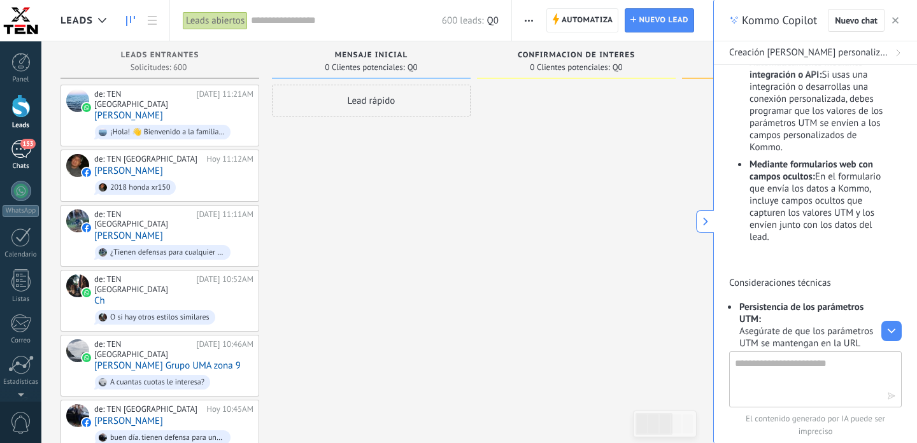
click at [21, 152] on div "153" at bounding box center [21, 149] width 20 height 18
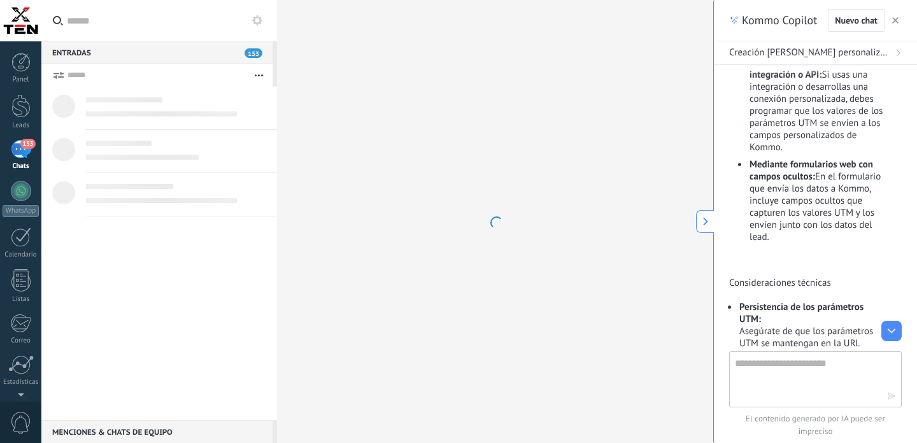
scroll to position [1764, 0]
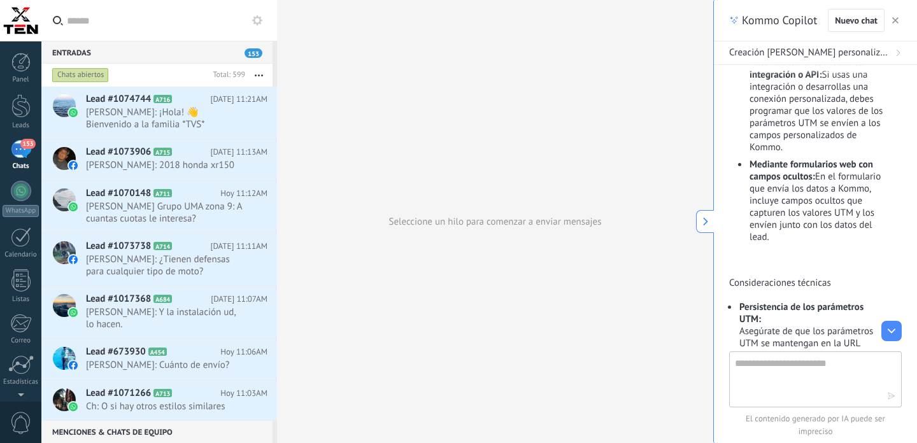
click at [899, 17] on span "button" at bounding box center [896, 20] width 6 height 9
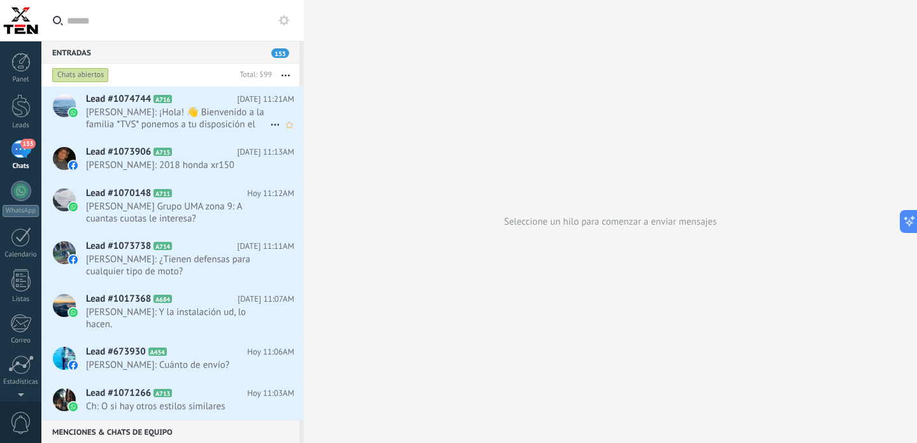
click at [224, 111] on span "[PERSON_NAME]: ¡Hola! 👋 Bienvenido a la familia *TVS* ponemos a tu disposición …" at bounding box center [178, 118] width 184 height 24
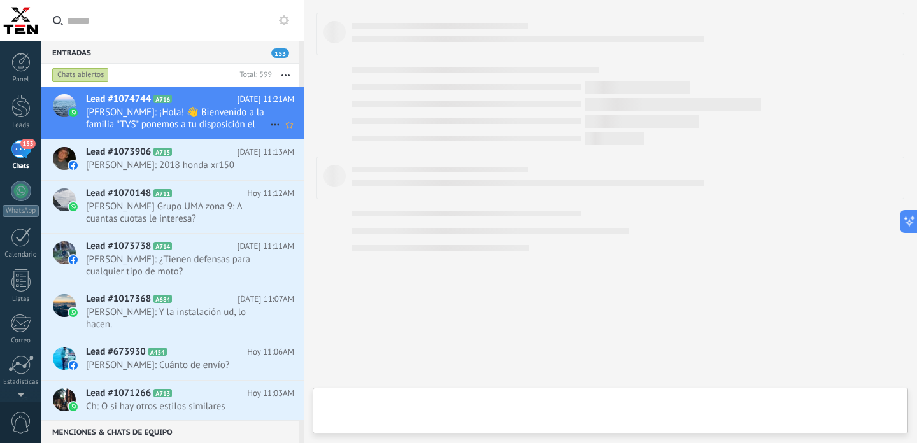
type textarea "**********"
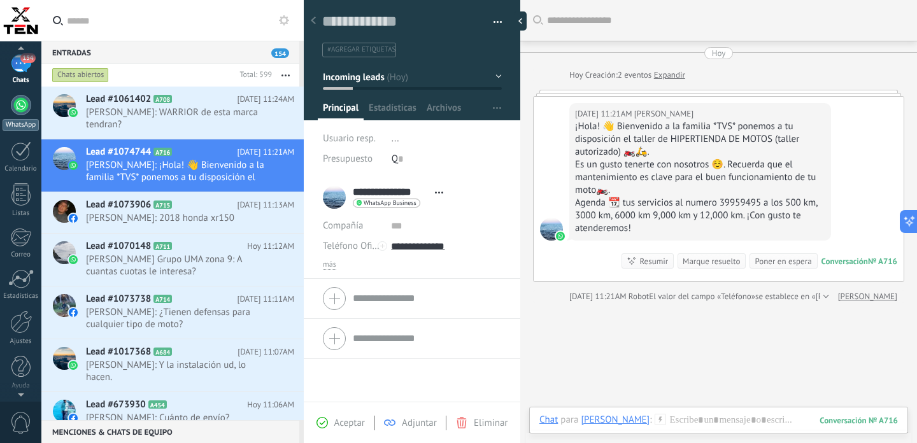
scroll to position [88, 0]
click at [20, 328] on div at bounding box center [21, 321] width 22 height 23
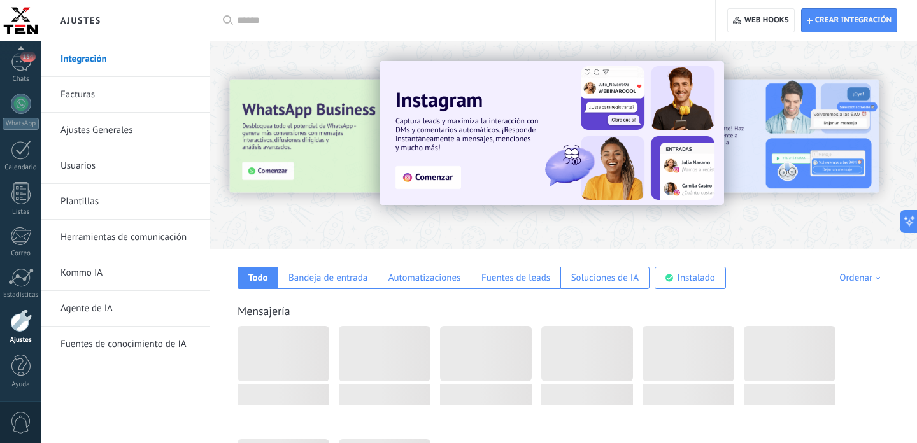
scroll to position [1764, 0]
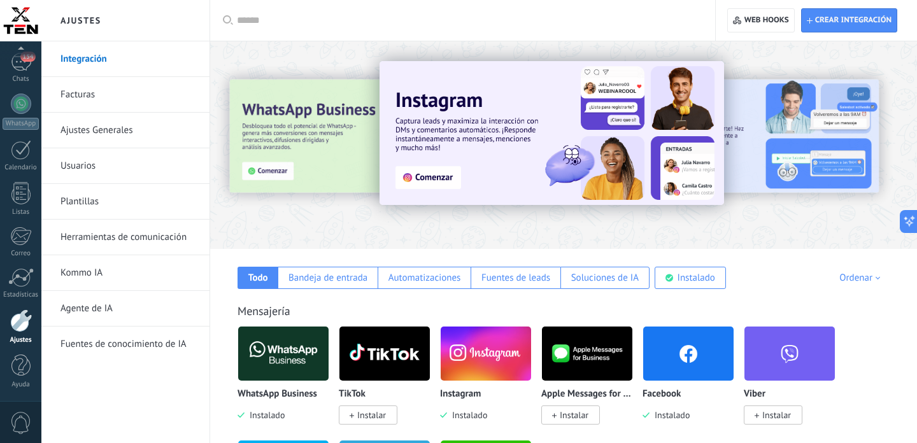
click at [115, 309] on link "Agente de IA" at bounding box center [129, 309] width 136 height 36
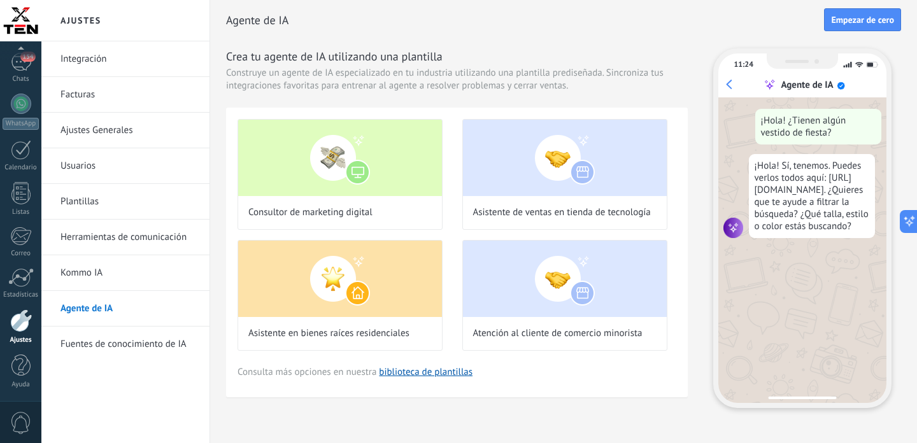
click at [96, 308] on link "Agente de IA" at bounding box center [129, 309] width 136 height 36
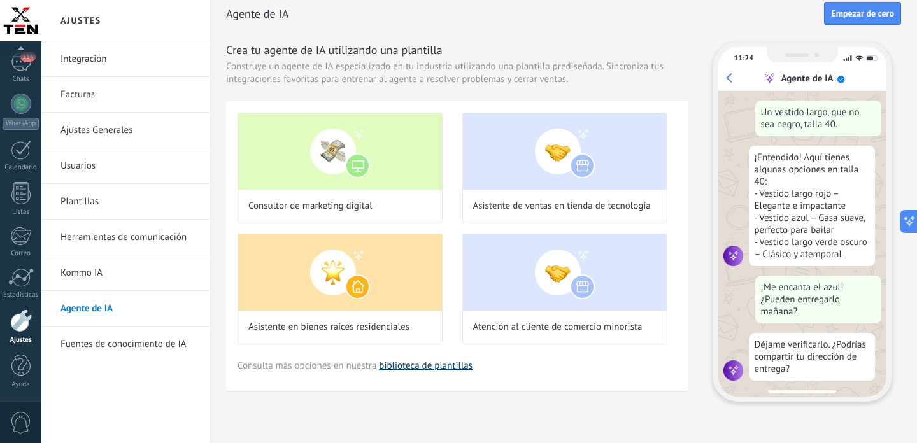
click at [438, 367] on link "biblioteca de plantillas" at bounding box center [426, 366] width 94 height 12
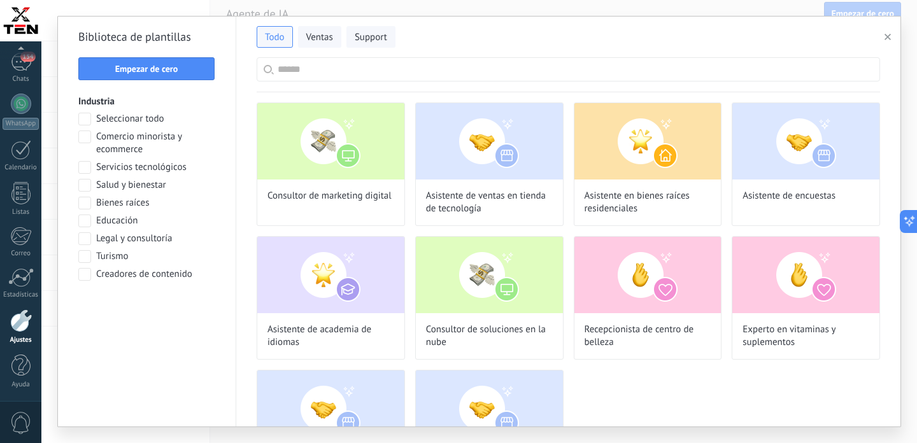
scroll to position [315, 0]
click at [85, 137] on span at bounding box center [84, 137] width 13 height 13
click at [169, 299] on button "Aplicar" at bounding box center [146, 307] width 137 height 23
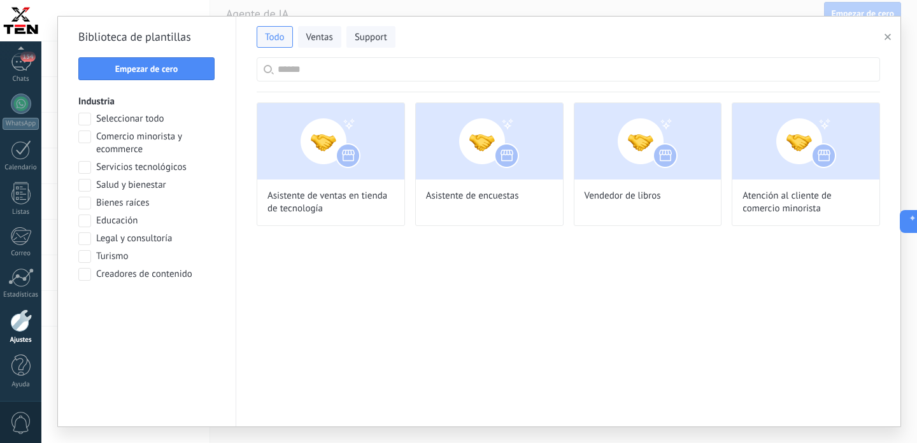
scroll to position [0, 0]
click at [773, 152] on img at bounding box center [806, 141] width 147 height 76
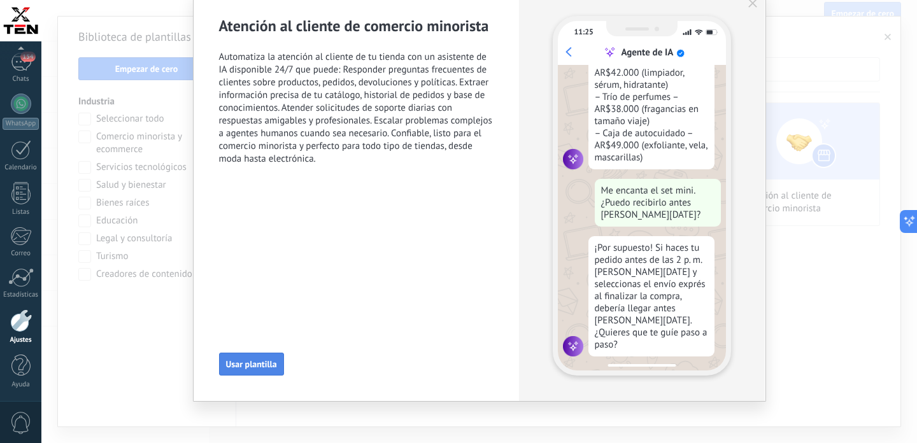
scroll to position [315, 0]
click at [259, 356] on button "Usar plantilla" at bounding box center [251, 364] width 65 height 23
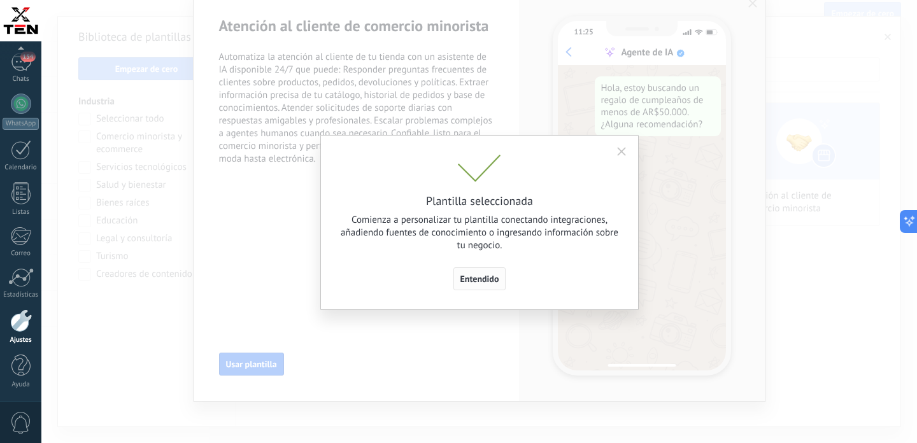
click at [494, 275] on span "Entendido" at bounding box center [480, 279] width 39 height 9
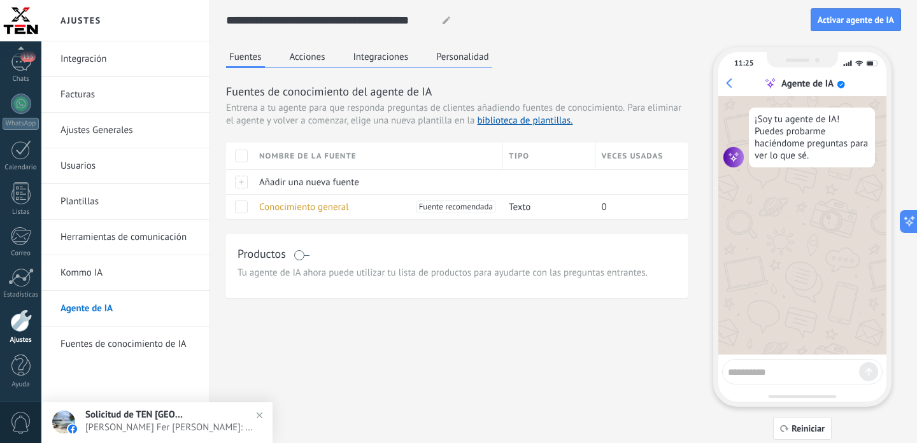
click at [317, 57] on button "Acciones" at bounding box center [308, 56] width 42 height 19
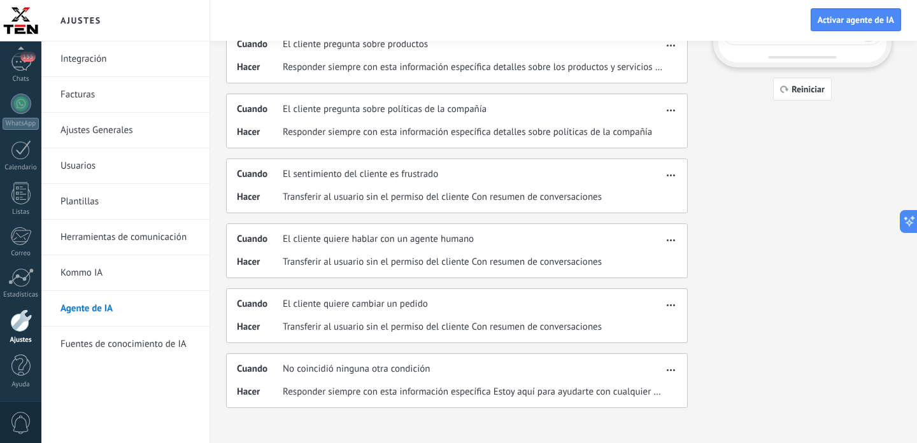
scroll to position [346, 0]
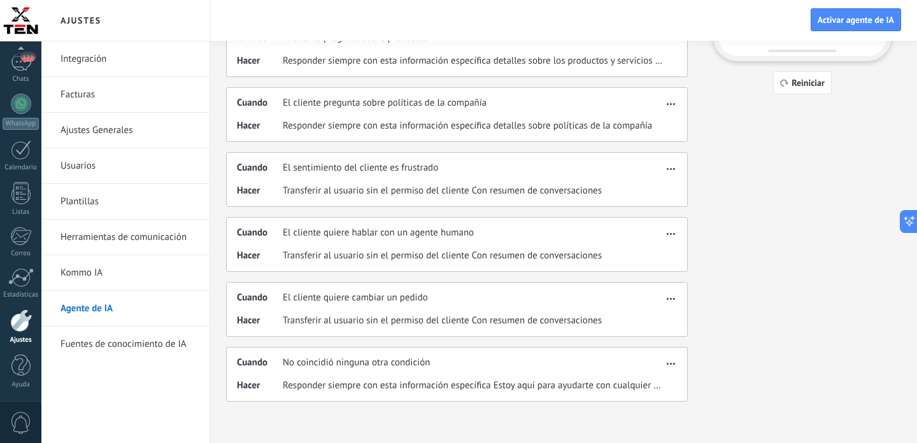
click at [531, 365] on div "Cuando No coincidió ninguna otra condición" at bounding box center [450, 363] width 426 height 13
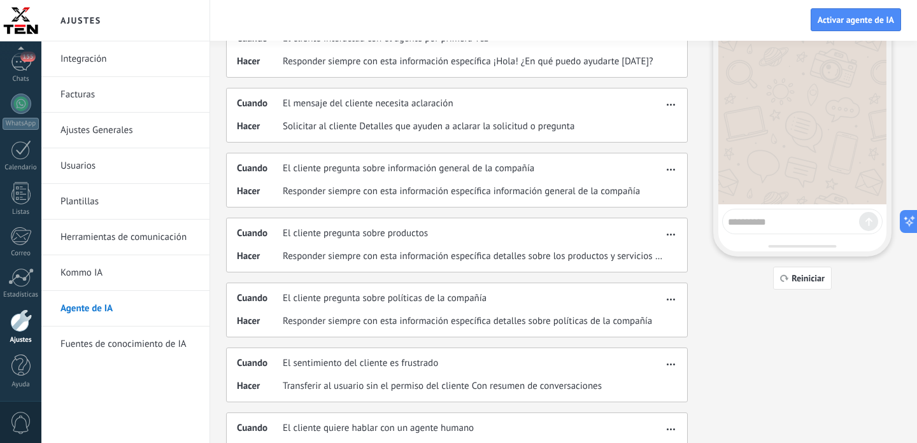
scroll to position [0, 0]
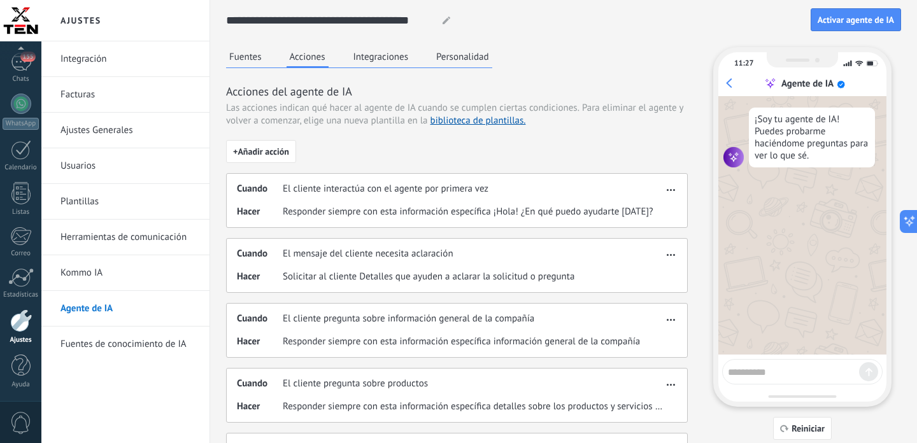
click at [668, 187] on span "button" at bounding box center [671, 187] width 8 height 9
click at [519, 178] on div "Cuando El cliente interactúa con el agente por primera vez Hacer Responder siem…" at bounding box center [457, 200] width 462 height 55
click at [379, 57] on button "Integraciones" at bounding box center [381, 56] width 62 height 19
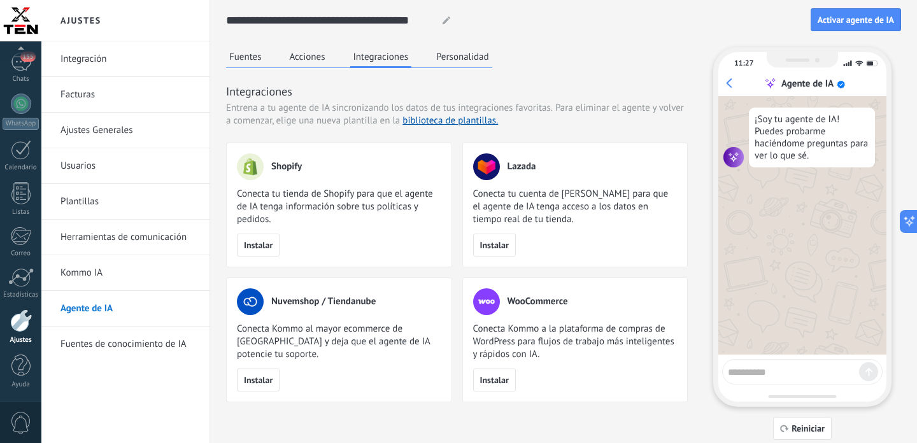
click at [450, 61] on button "Personalidad" at bounding box center [462, 56] width 59 height 19
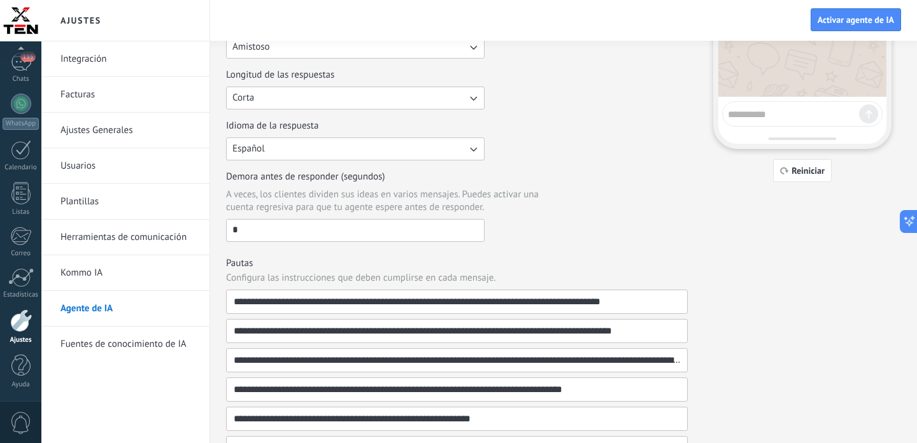
scroll to position [264, 0]
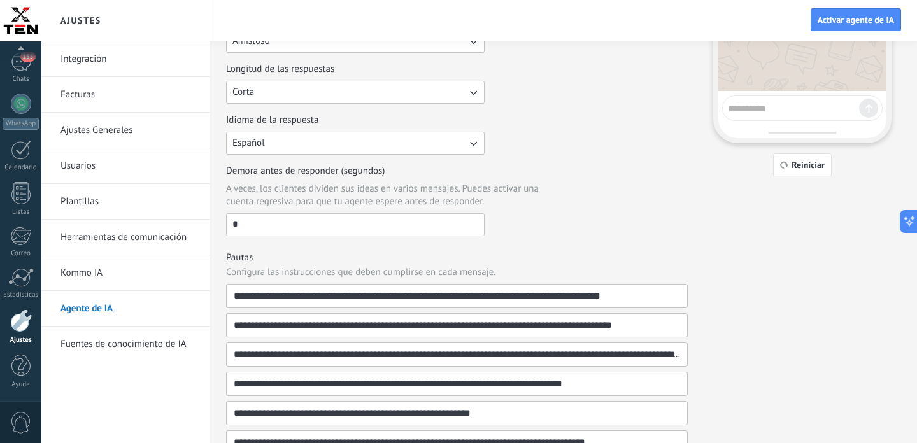
click at [307, 222] on input "*" at bounding box center [355, 224] width 257 height 20
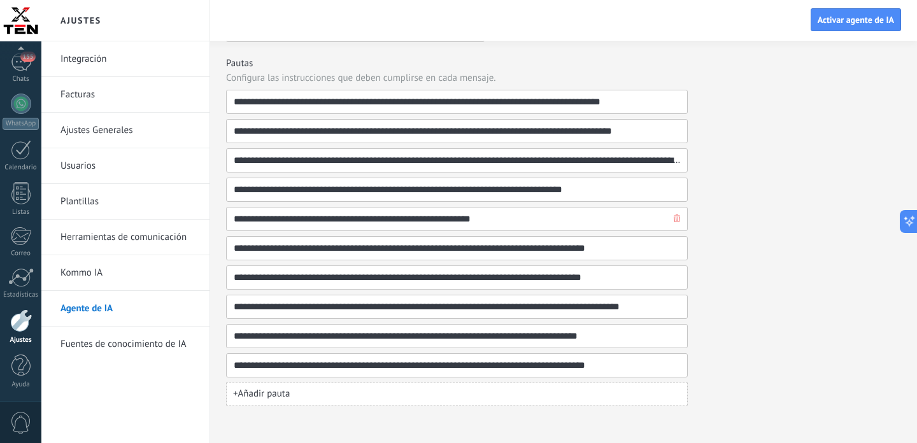
scroll to position [462, 0]
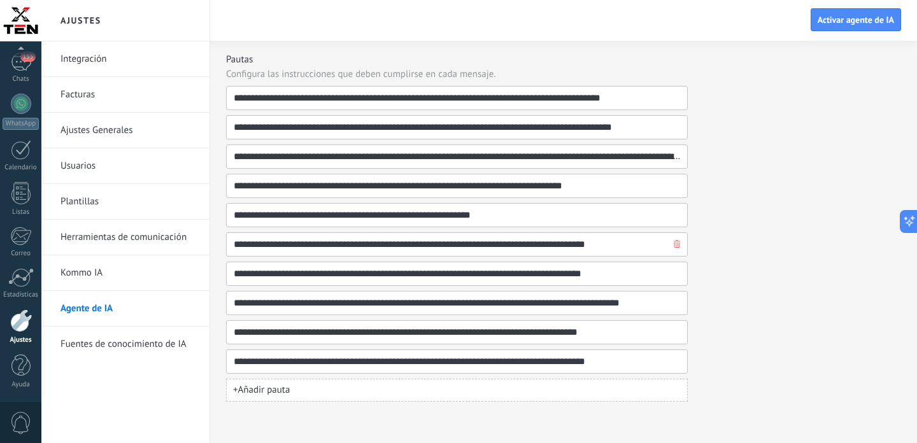
click at [499, 245] on input "**********" at bounding box center [452, 244] width 438 height 23
click at [415, 334] on input "**********" at bounding box center [452, 332] width 438 height 23
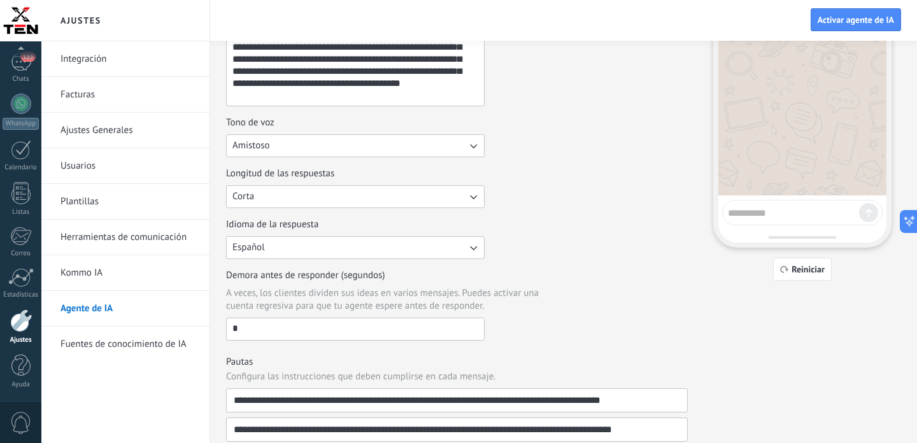
scroll to position [0, 0]
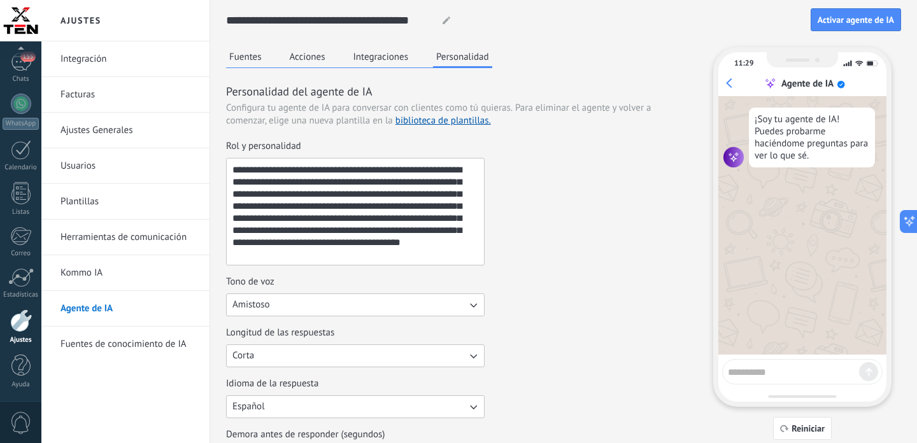
click at [387, 57] on button "Integraciones" at bounding box center [381, 56] width 62 height 19
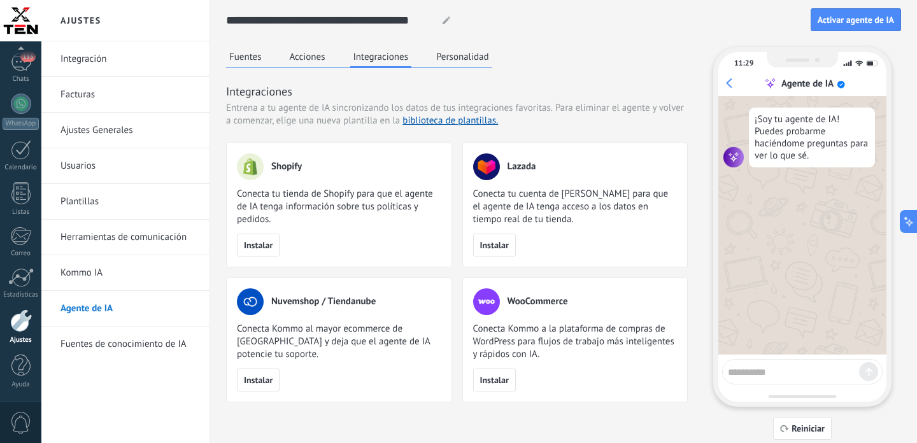
click at [310, 56] on button "Acciones" at bounding box center [308, 56] width 42 height 19
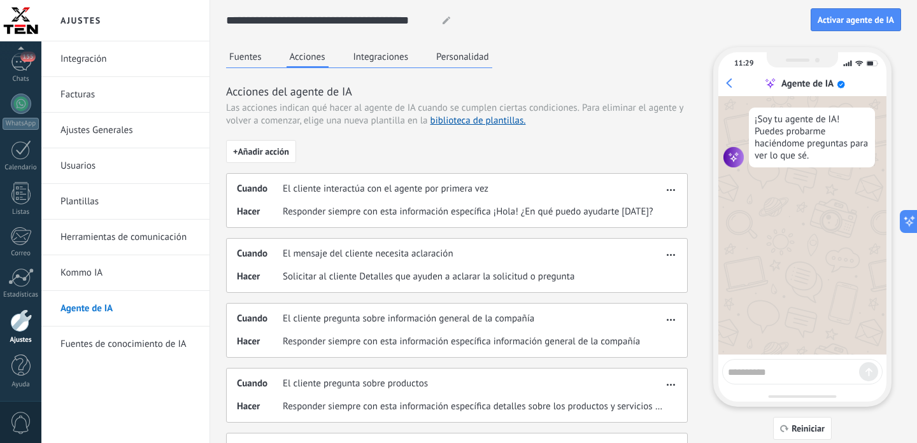
click at [259, 61] on button "Fuentes" at bounding box center [245, 56] width 39 height 19
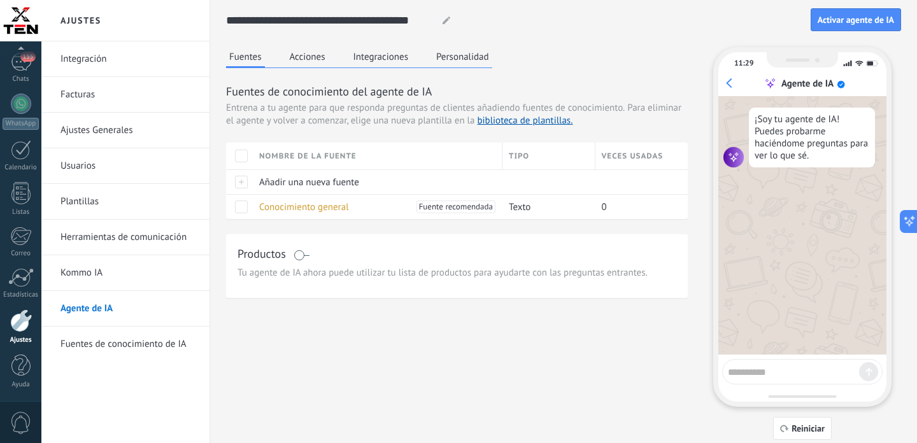
click at [445, 20] on icon at bounding box center [447, 21] width 8 height 8
click at [288, 20] on input "**********" at bounding box center [329, 20] width 206 height 23
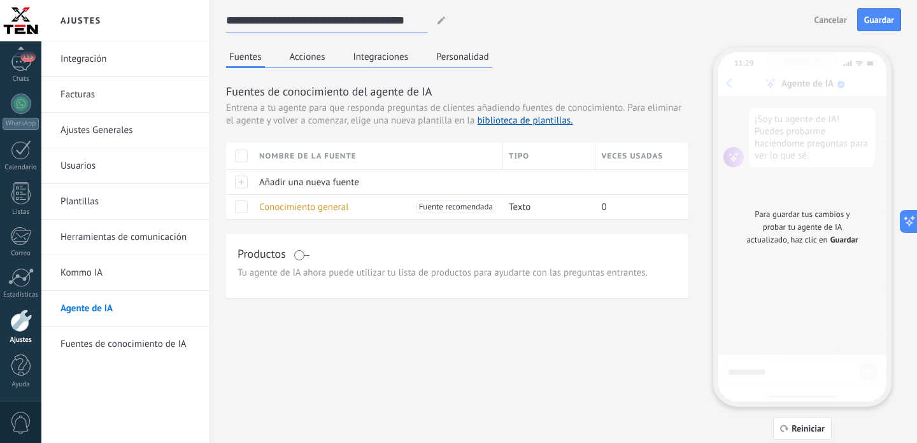
click at [396, 24] on input "**********" at bounding box center [326, 20] width 201 height 23
click at [336, 21] on input "**********" at bounding box center [326, 20] width 201 height 23
drag, startPoint x: 424, startPoint y: 22, endPoint x: 226, endPoint y: 22, distance: 197.5
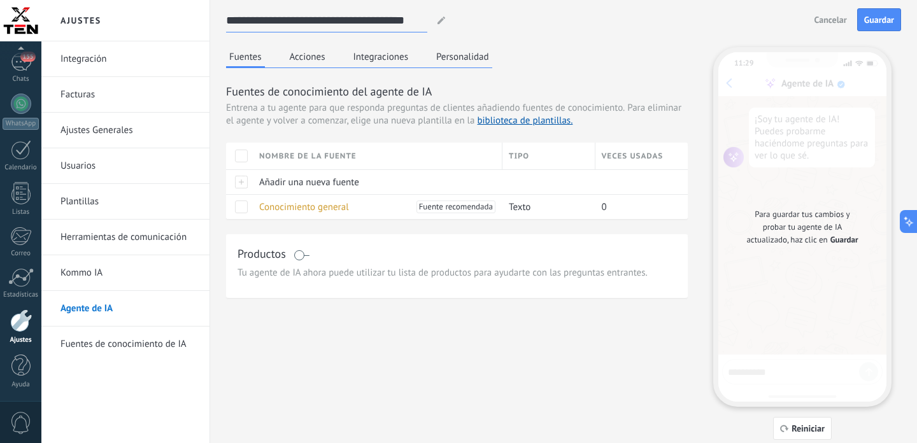
click at [226, 22] on input "**********" at bounding box center [326, 20] width 201 height 23
type input "**********"
click at [531, 43] on div "**********" at bounding box center [563, 220] width 675 height 440
click at [522, 122] on link "biblioteca de plantillas." at bounding box center [525, 121] width 96 height 12
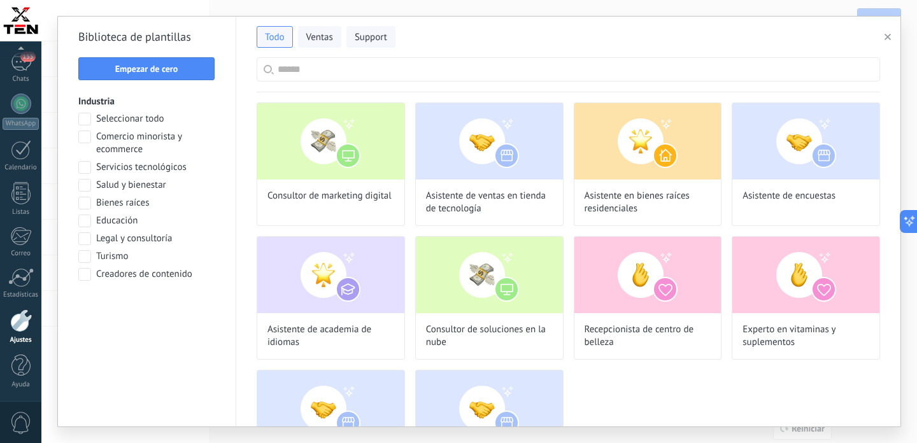
click at [889, 40] on icon "button" at bounding box center [888, 37] width 6 height 6
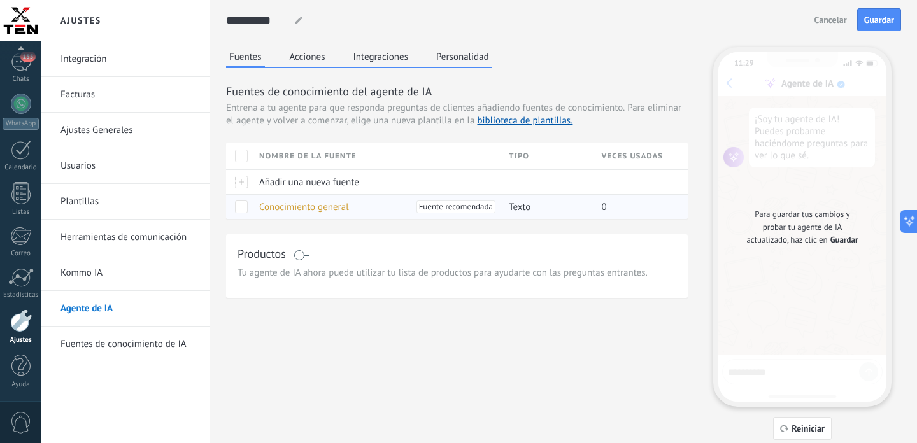
click at [297, 205] on span "Conocimiento general" at bounding box center [304, 207] width 90 height 12
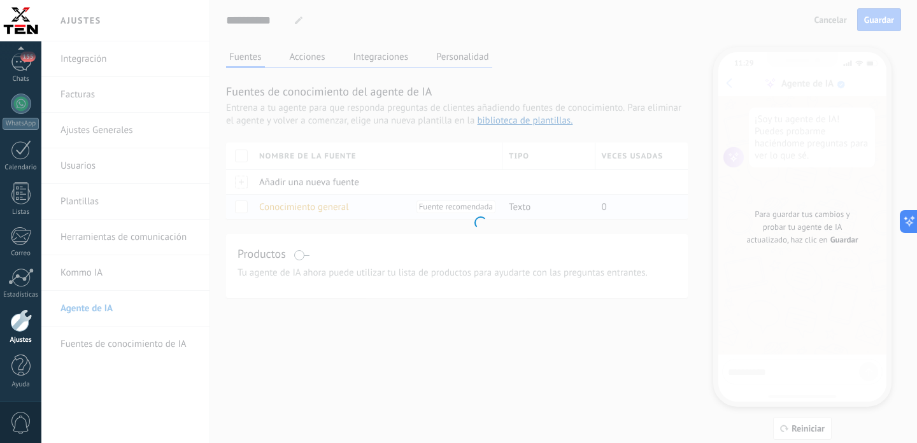
type input "**********"
type textarea "**********"
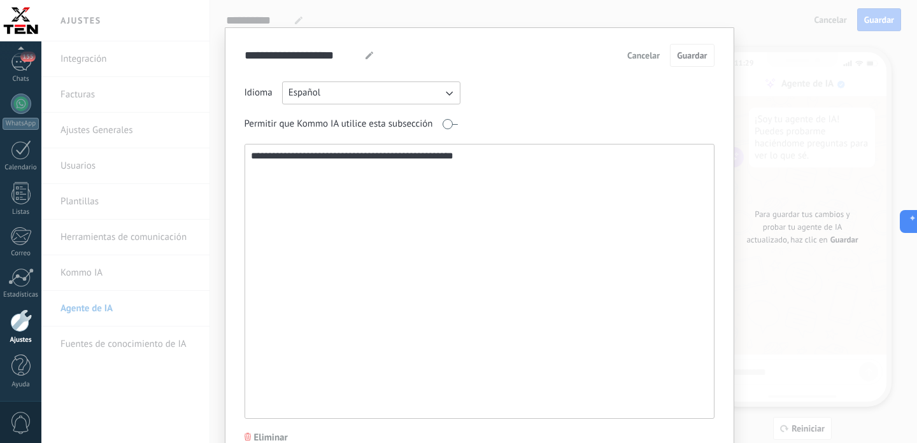
scroll to position [17, 0]
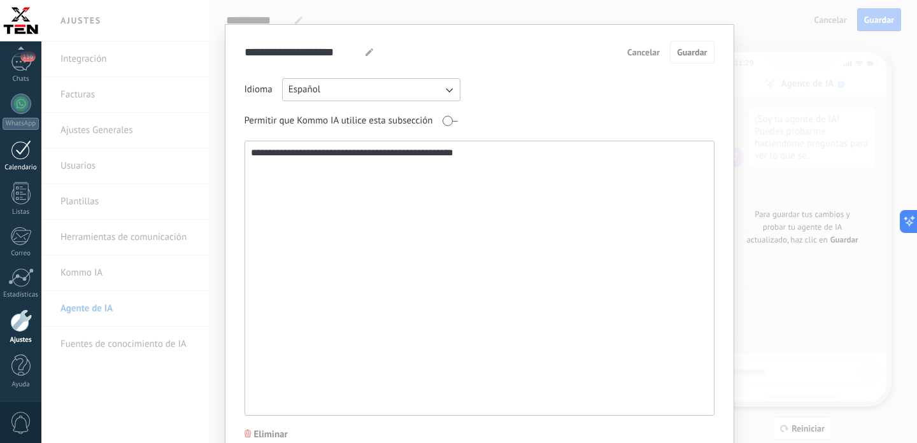
click at [22, 158] on div at bounding box center [21, 150] width 20 height 20
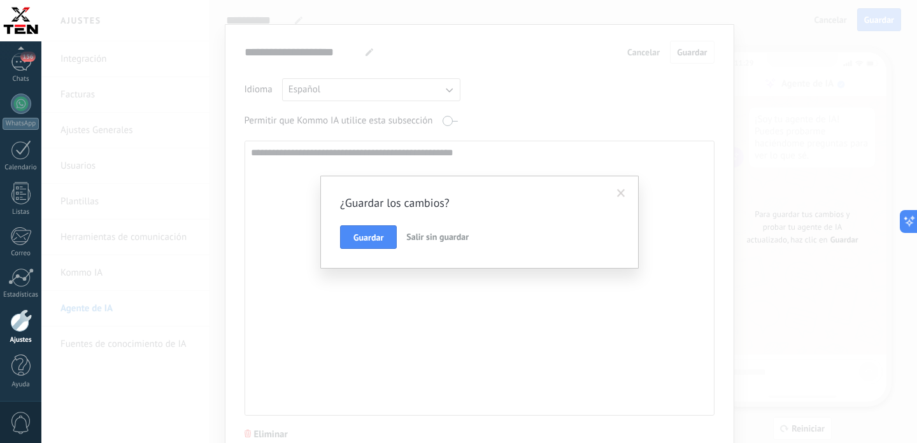
scroll to position [0, 0]
click at [380, 238] on span "Guardar" at bounding box center [369, 237] width 30 height 9
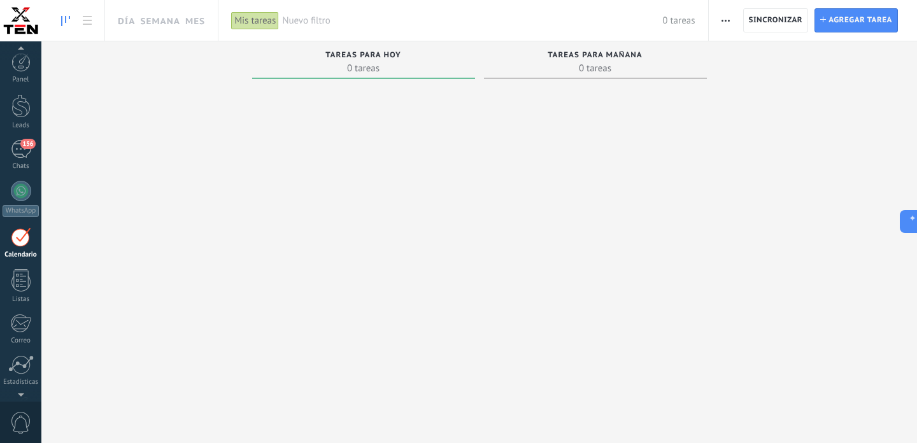
scroll to position [88, 0]
click at [23, 307] on div "Panel Leads 156 Chats WhatsApp Clientes" at bounding box center [20, 184] width 41 height 436
click at [24, 312] on div at bounding box center [21, 321] width 22 height 23
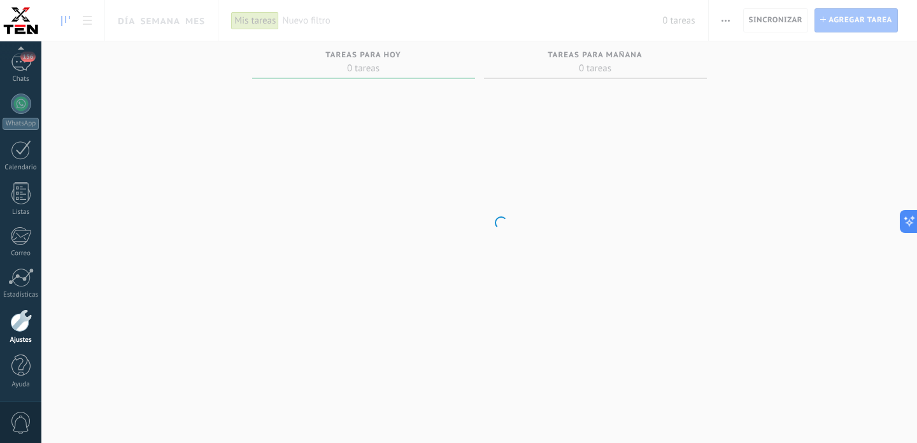
scroll to position [1764, 0]
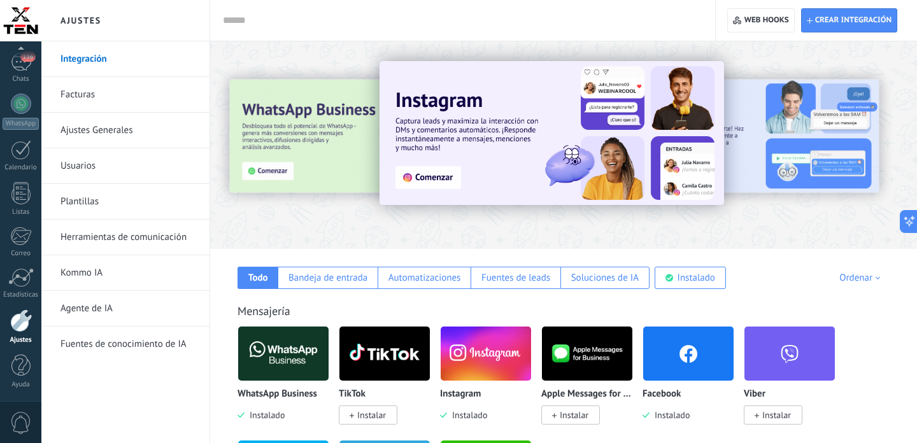
click at [126, 59] on link "Integración" at bounding box center [129, 59] width 136 height 36
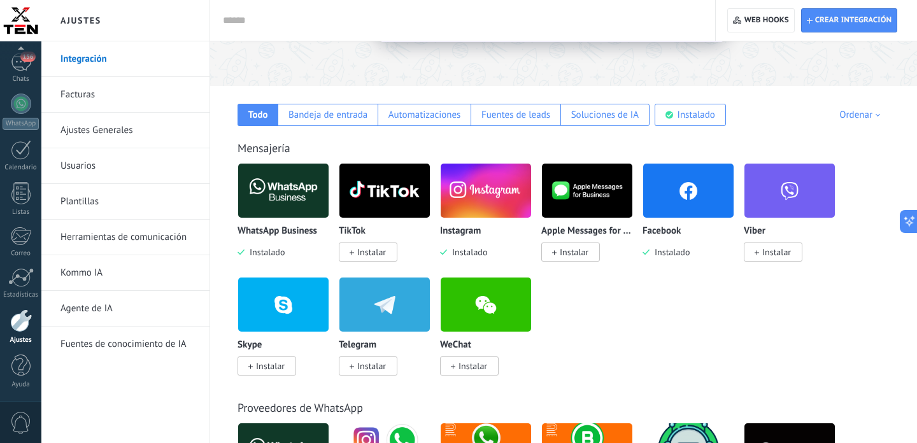
scroll to position [169, 0]
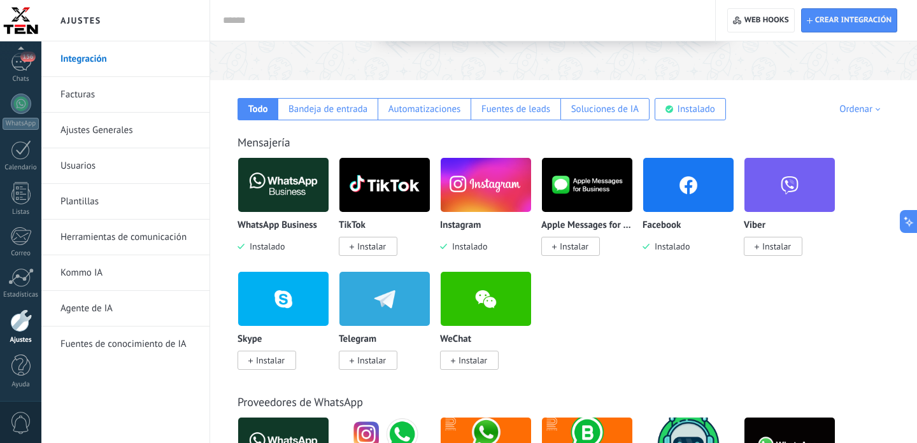
click at [683, 177] on img at bounding box center [688, 185] width 90 height 62
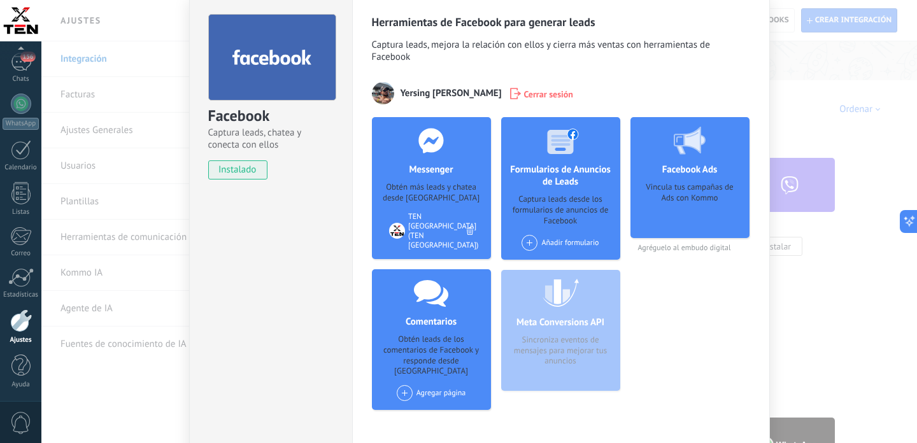
scroll to position [50, 0]
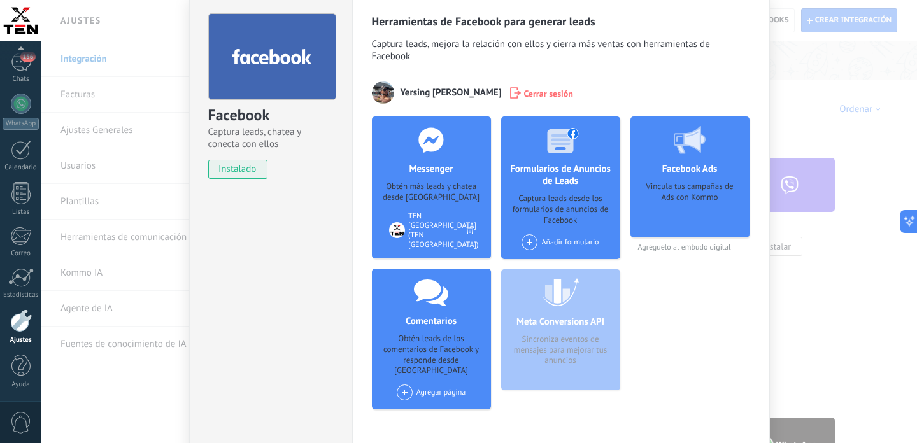
click at [686, 154] on use at bounding box center [690, 140] width 32 height 28
click at [650, 250] on span "Agréguelo al embudo digital" at bounding box center [690, 248] width 119 height 10
click at [673, 178] on div "Facebook Ads Vincula tus campañas de Ads con Kommo" at bounding box center [690, 177] width 119 height 121
click at [673, 173] on h4 "Facebook Ads" at bounding box center [690, 169] width 62 height 12
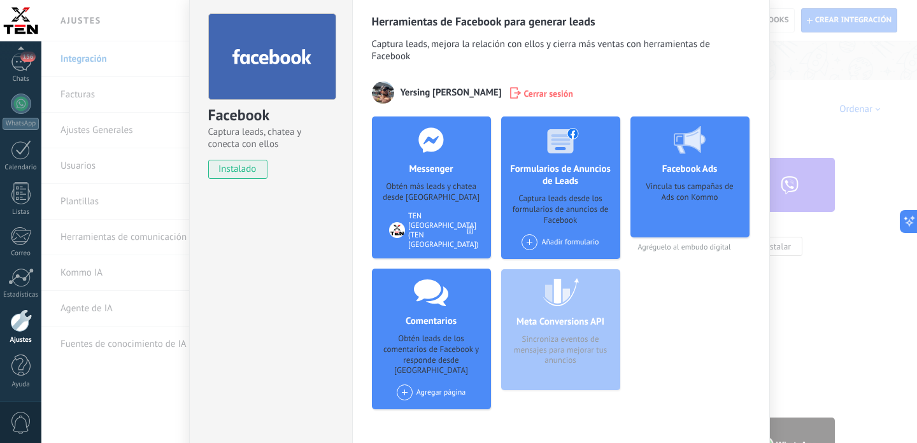
click at [729, 134] on div at bounding box center [690, 140] width 126 height 47
click at [704, 134] on icon at bounding box center [690, 140] width 32 height 28
click at [683, 136] on use at bounding box center [690, 140] width 32 height 28
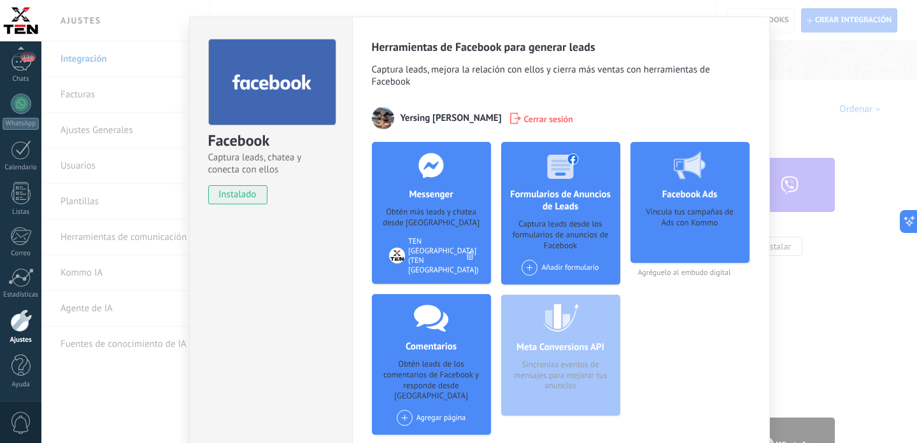
scroll to position [0, 0]
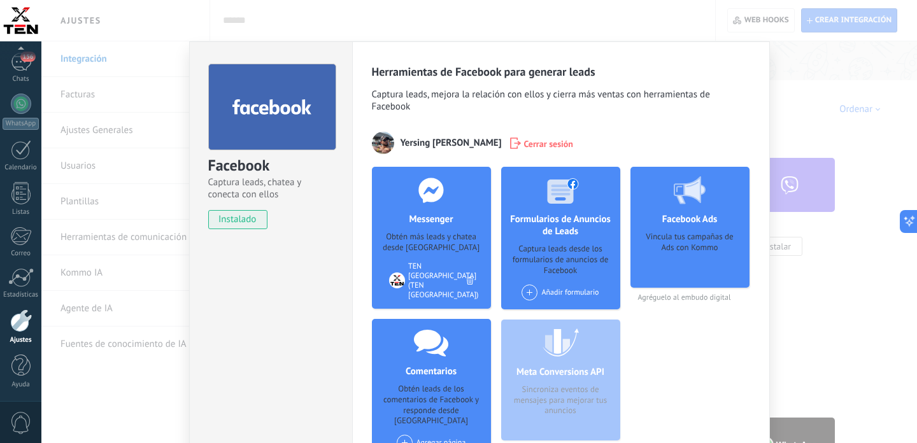
click at [810, 317] on div "Facebook Captura leads, chatea y conecta con ellos instalado Desinstalar Herram…" at bounding box center [479, 221] width 876 height 443
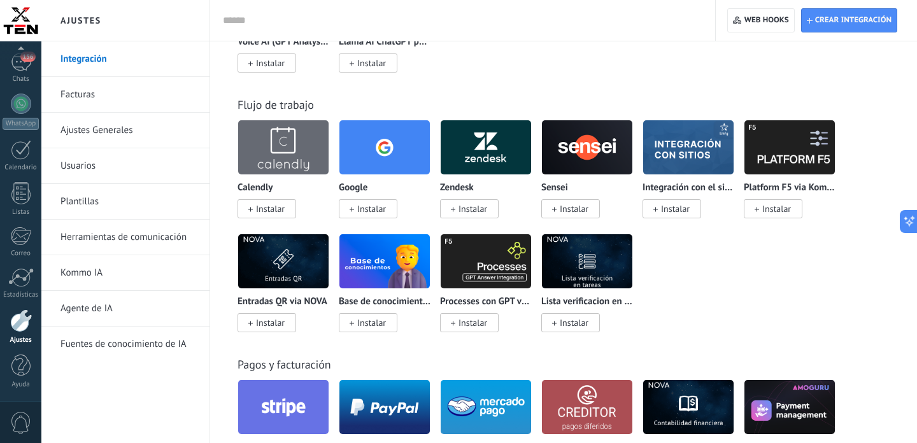
scroll to position [1995, 0]
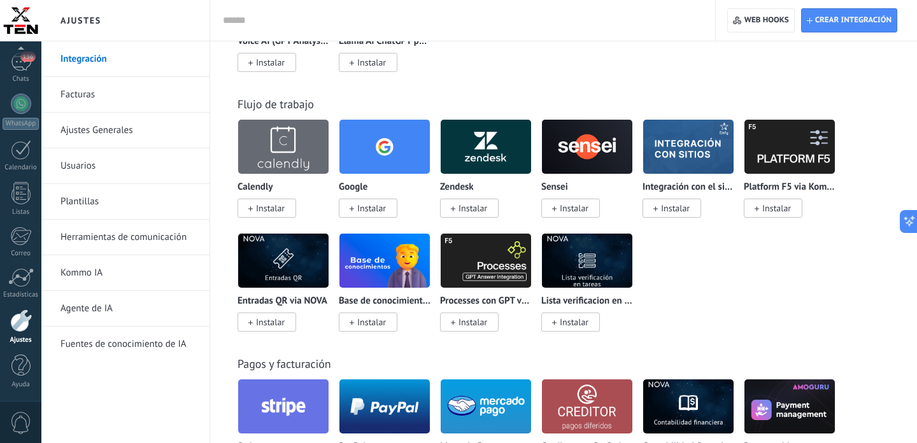
click at [382, 169] on img at bounding box center [385, 147] width 90 height 62
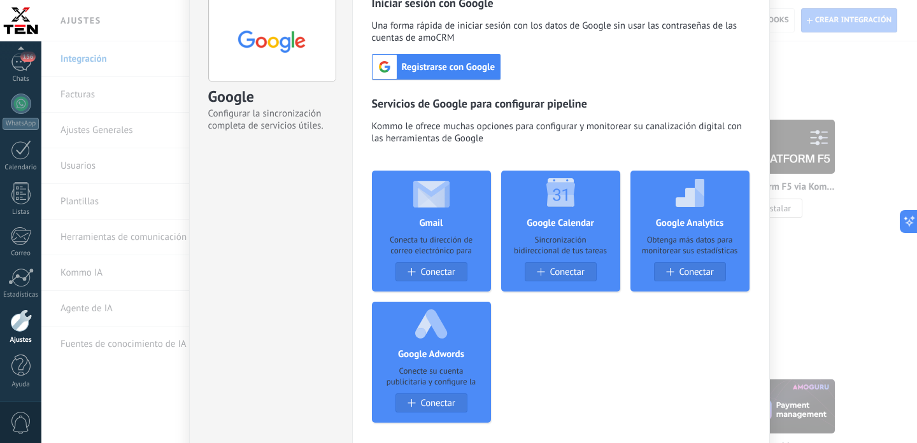
scroll to position [68, 0]
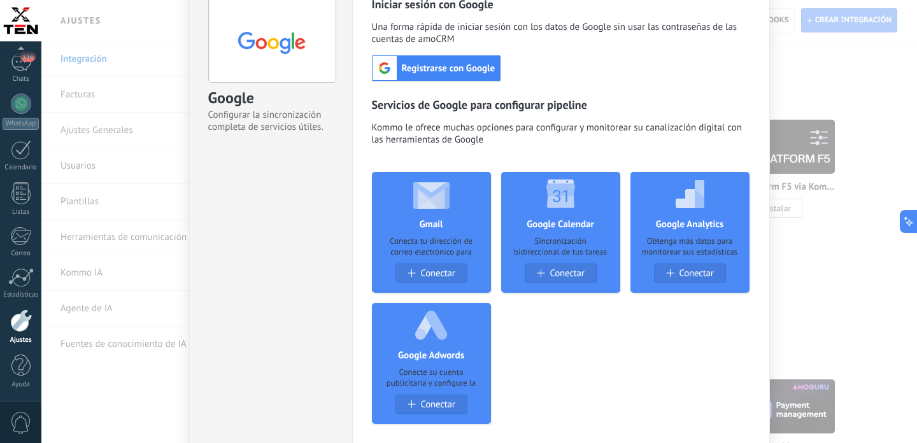
drag, startPoint x: 471, startPoint y: 257, endPoint x: 470, endPoint y: 287, distance: 30.0
click at [470, 256] on div "Conecta tu dirección de correo electrónico para obtener una sincronización bidi…" at bounding box center [431, 246] width 99 height 20
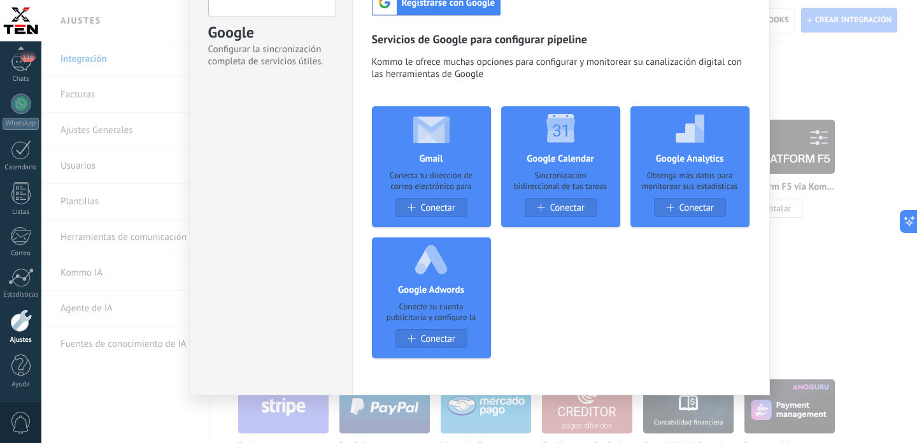
scroll to position [137, 0]
click at [834, 60] on div "Google Configurar la sincronización completa de servicios útiles. install Insta…" at bounding box center [479, 221] width 876 height 443
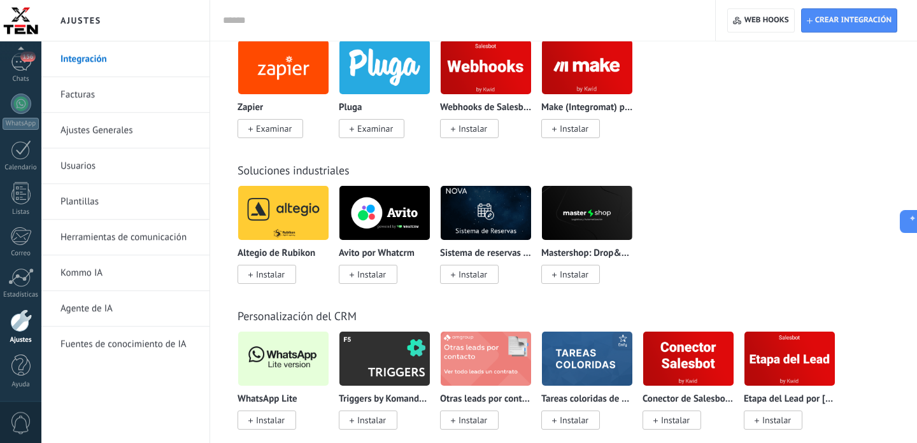
scroll to position [2855, 0]
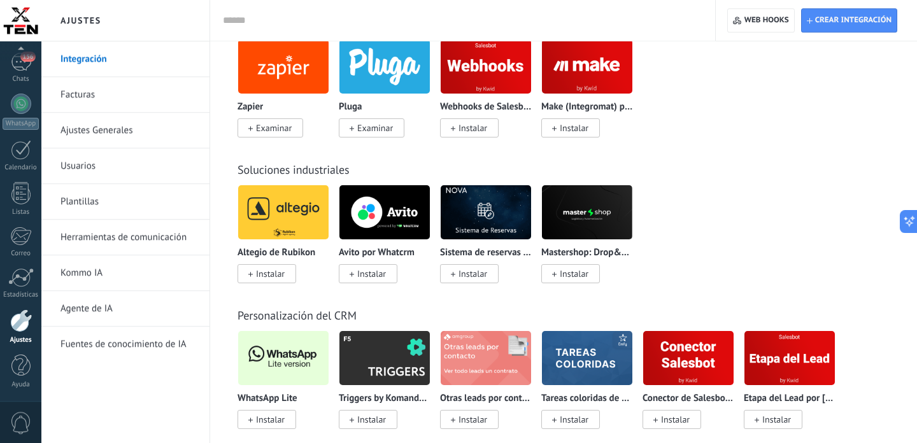
click at [603, 80] on img at bounding box center [587, 67] width 90 height 62
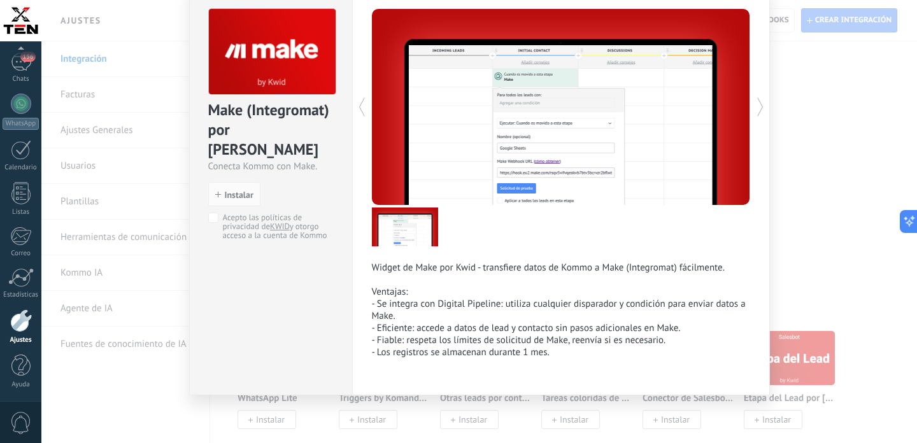
scroll to position [61, 0]
click at [842, 115] on div "Make (Integromat) por Kwid Conecta Kommo con Make. install Instalar Acepto las …" at bounding box center [479, 221] width 876 height 443
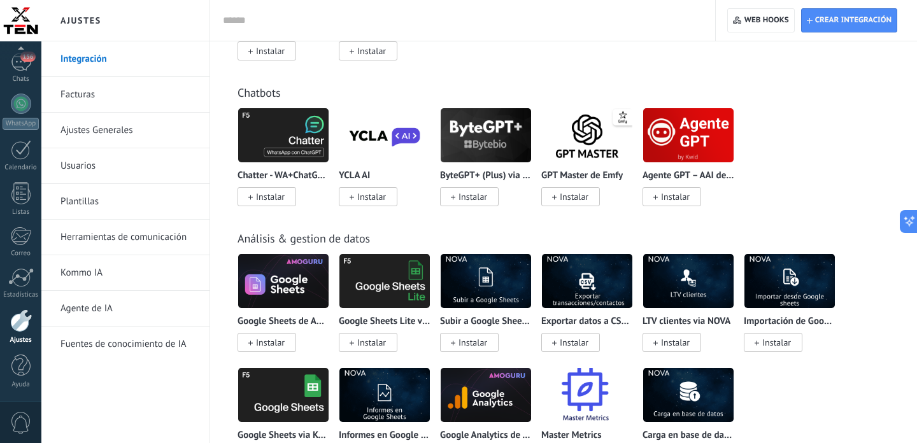
scroll to position [3559, 0]
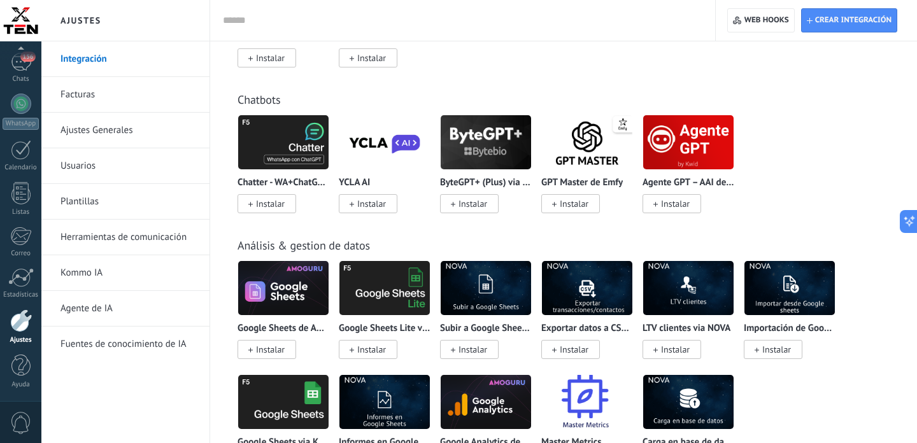
click at [570, 162] on img at bounding box center [587, 142] width 90 height 62
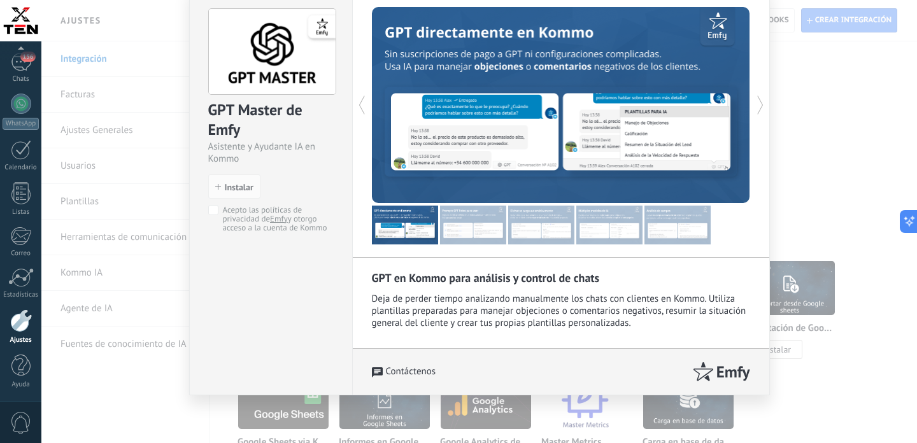
scroll to position [0, 0]
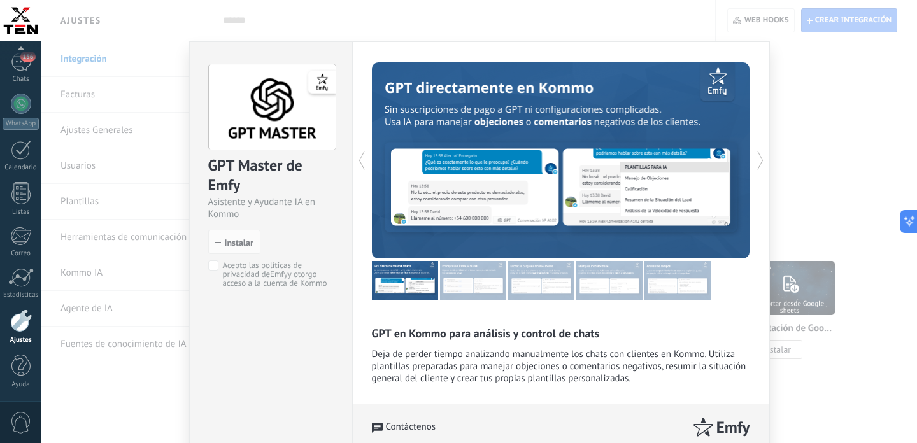
click at [867, 157] on div "GPT Master de Emfy Asistente y Ayudante IA en Kommo install Instalar Acepto las…" at bounding box center [479, 221] width 876 height 443
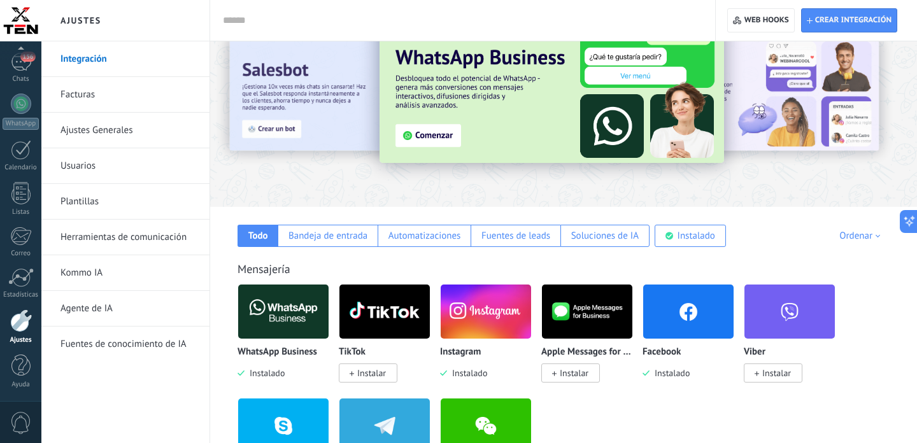
scroll to position [48, 0]
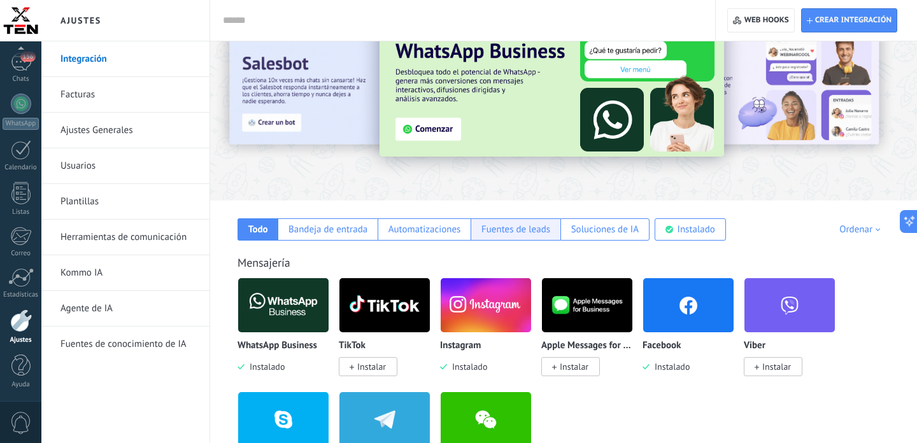
click at [514, 231] on div "Fuentes de leads" at bounding box center [516, 230] width 69 height 12
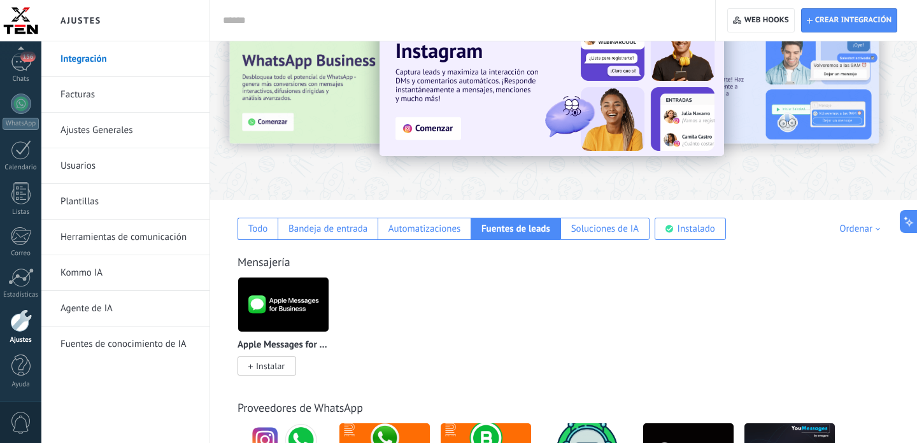
scroll to position [37, 0]
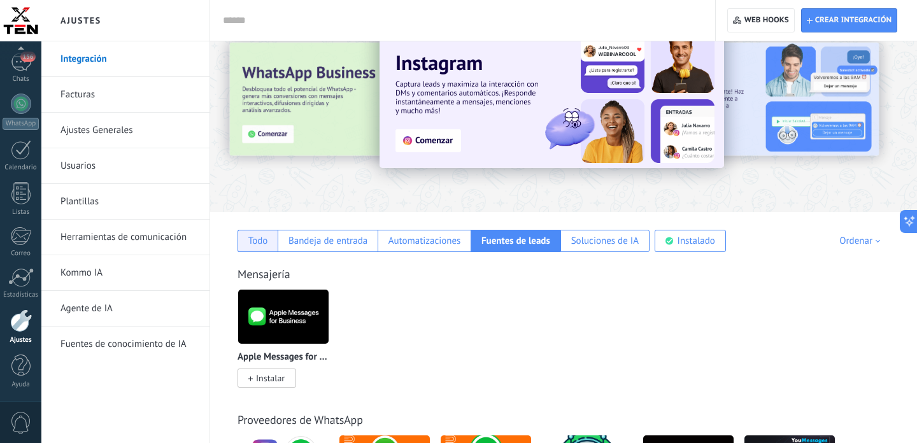
click at [263, 240] on div "Todo" at bounding box center [258, 241] width 20 height 12
